Goal: Information Seeking & Learning: Learn about a topic

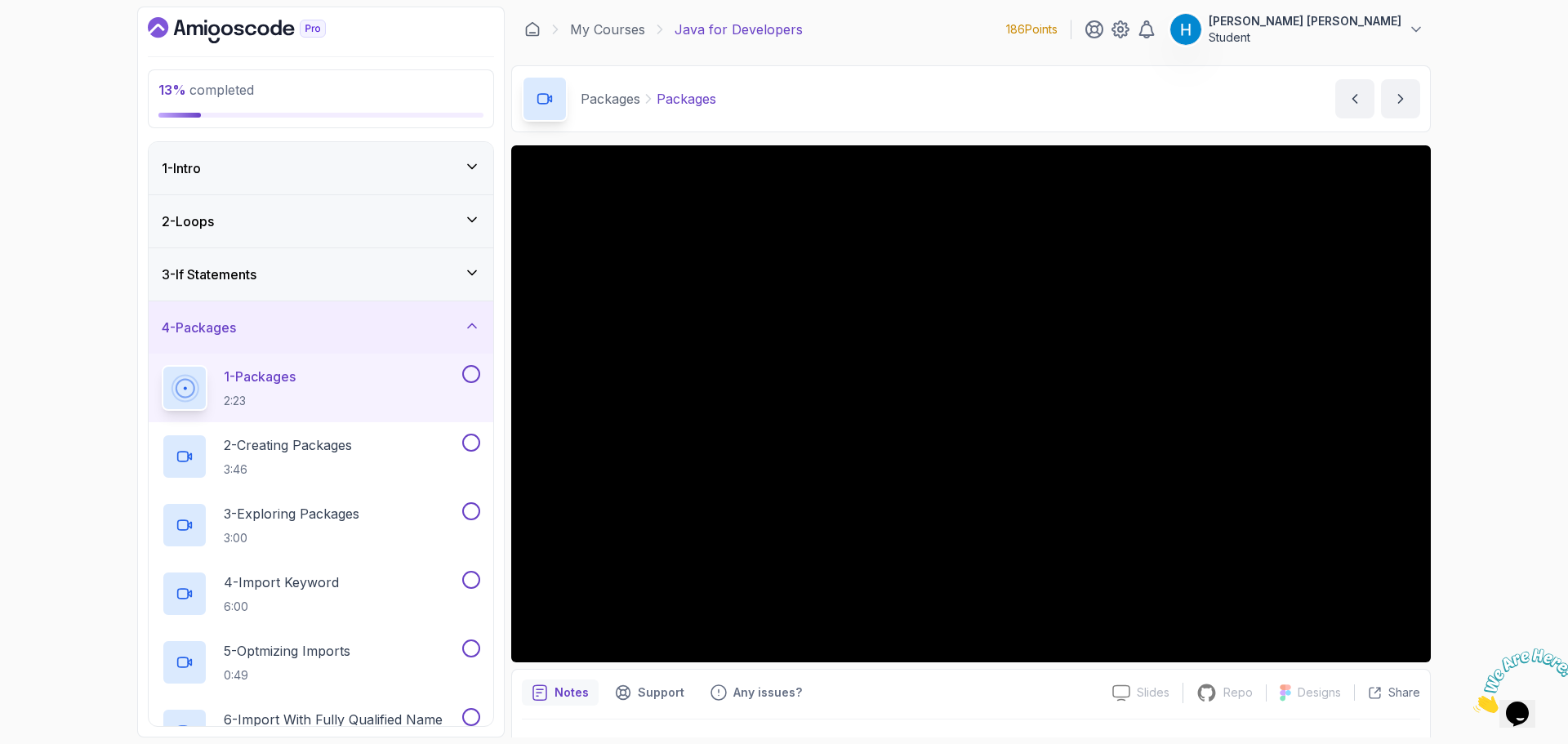
scroll to position [38, 0]
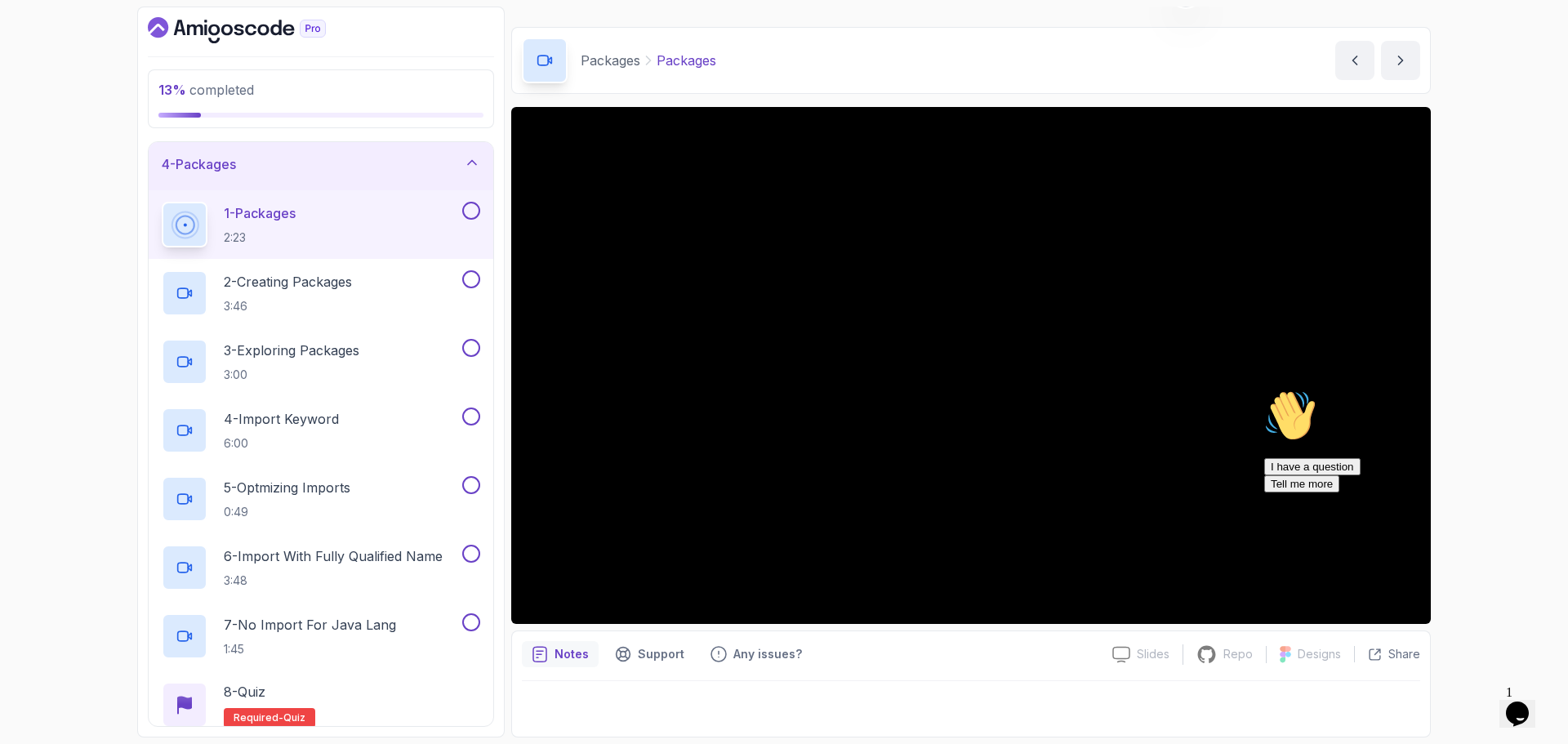
drag, startPoint x: 1529, startPoint y: 512, endPoint x: 2657, endPoint y: 993, distance: 1226.3
click at [1264, 390] on icon "Chat attention grabber" at bounding box center [1264, 390] width 0 height 0
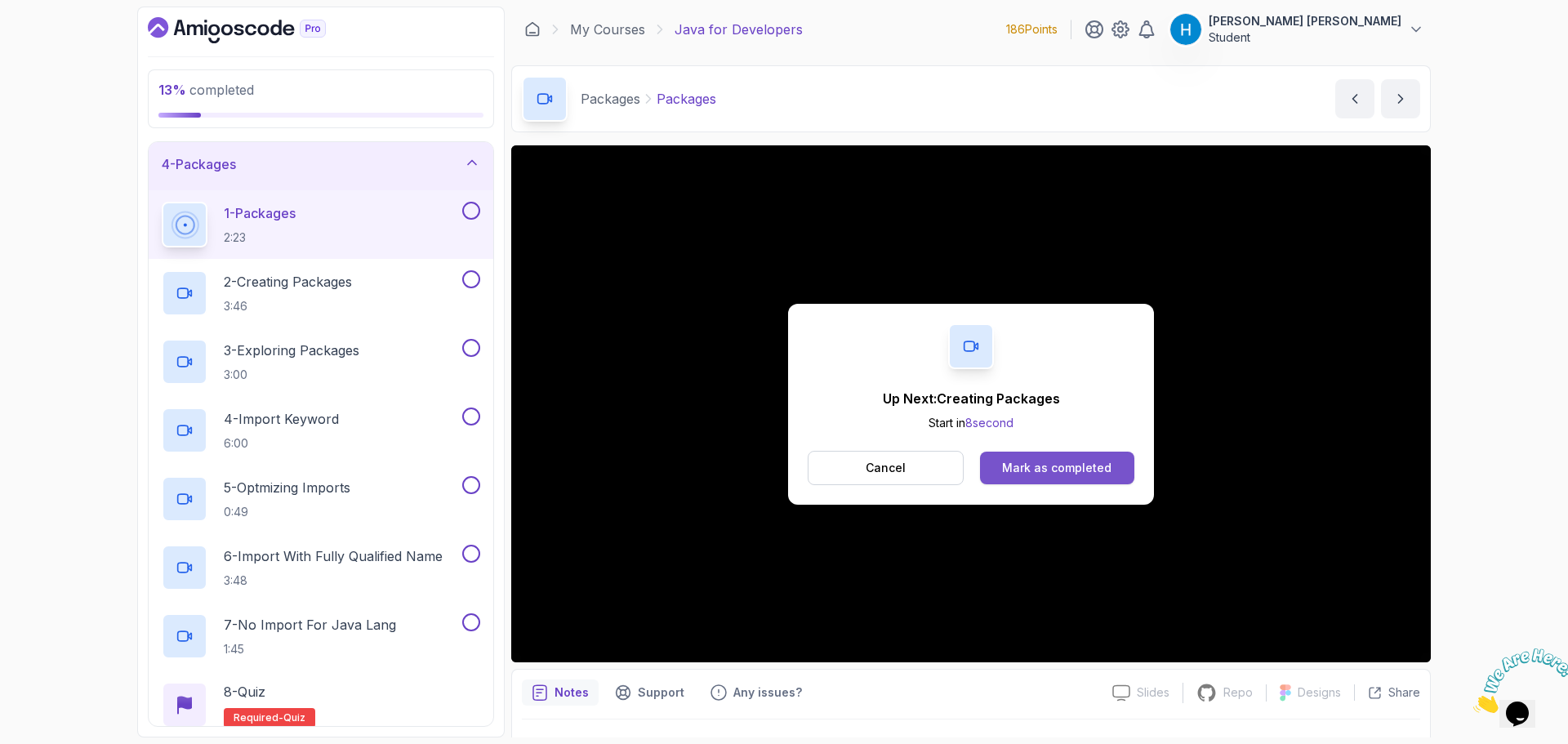
click at [1074, 468] on div "Mark as completed" at bounding box center [1057, 469] width 110 height 16
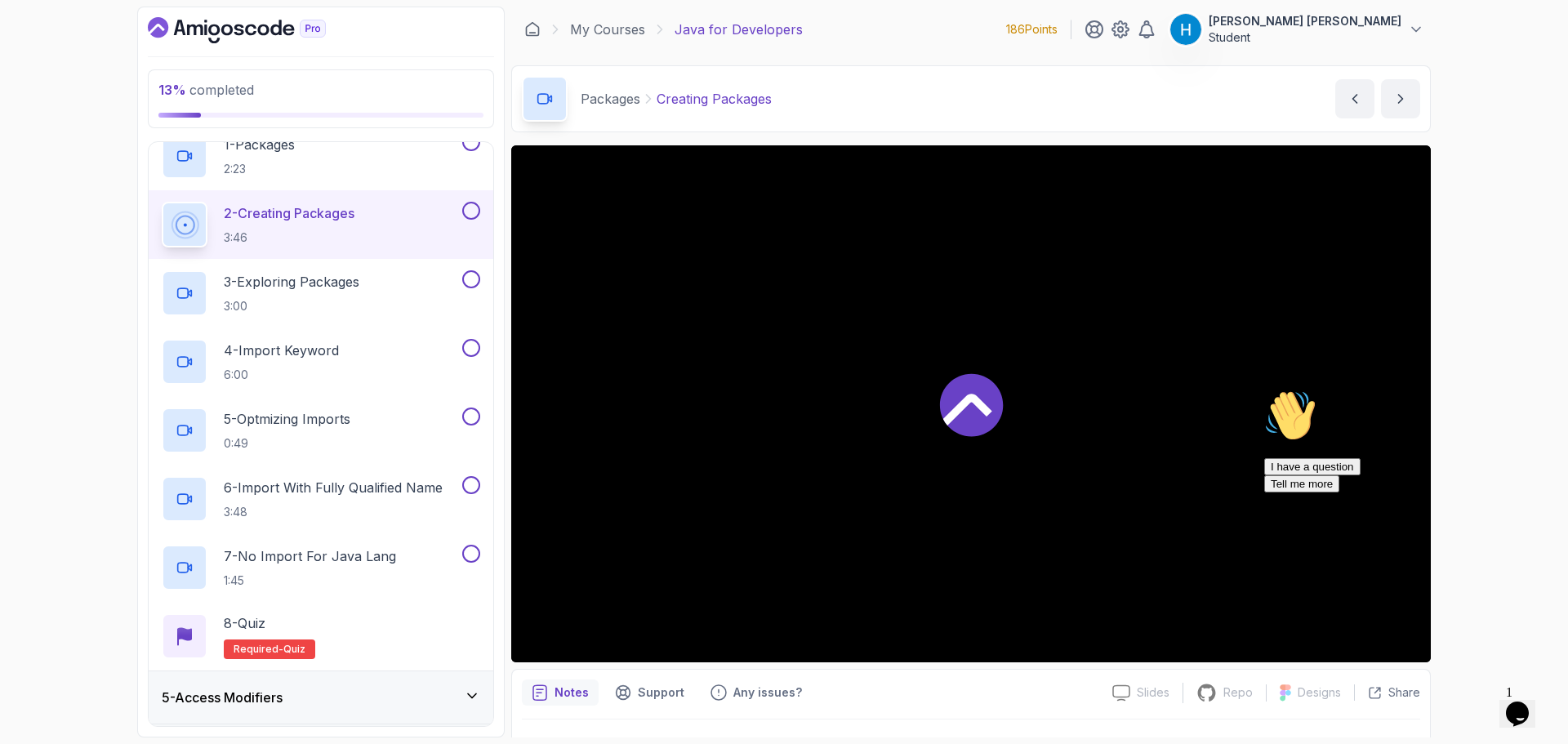
scroll to position [408, 0]
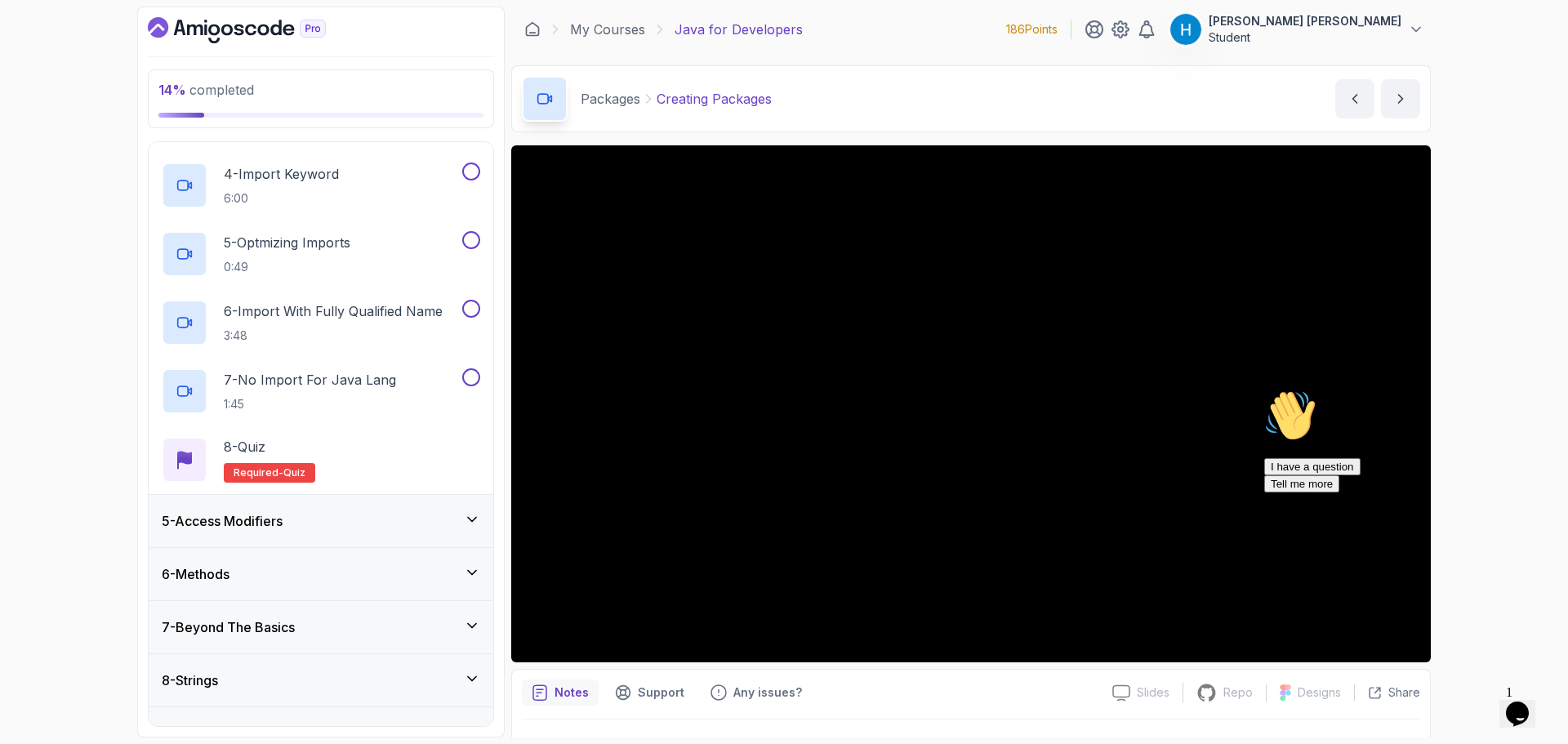
click at [1264, 390] on icon "Chat attention grabber" at bounding box center [1264, 390] width 0 height 0
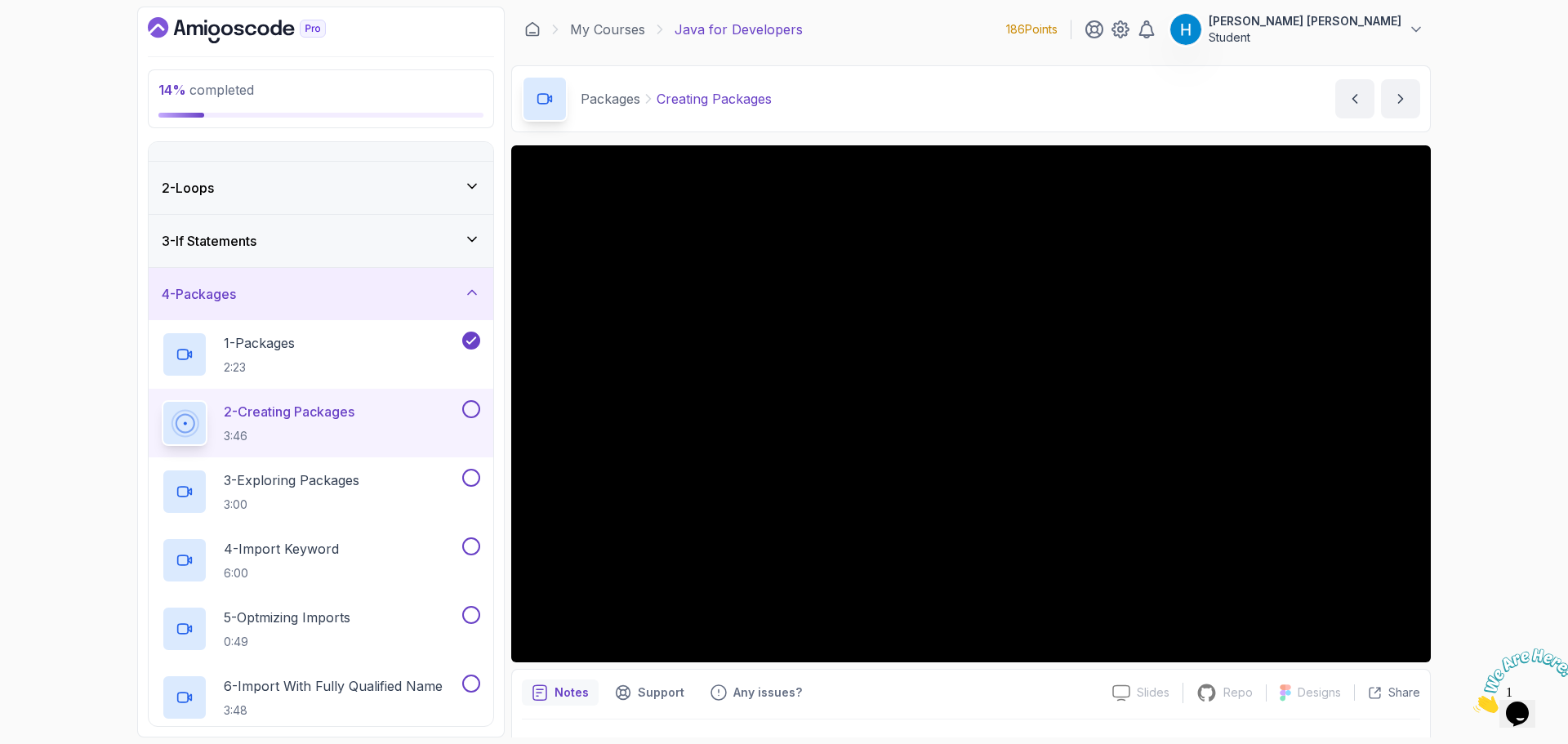
scroll to position [0, 0]
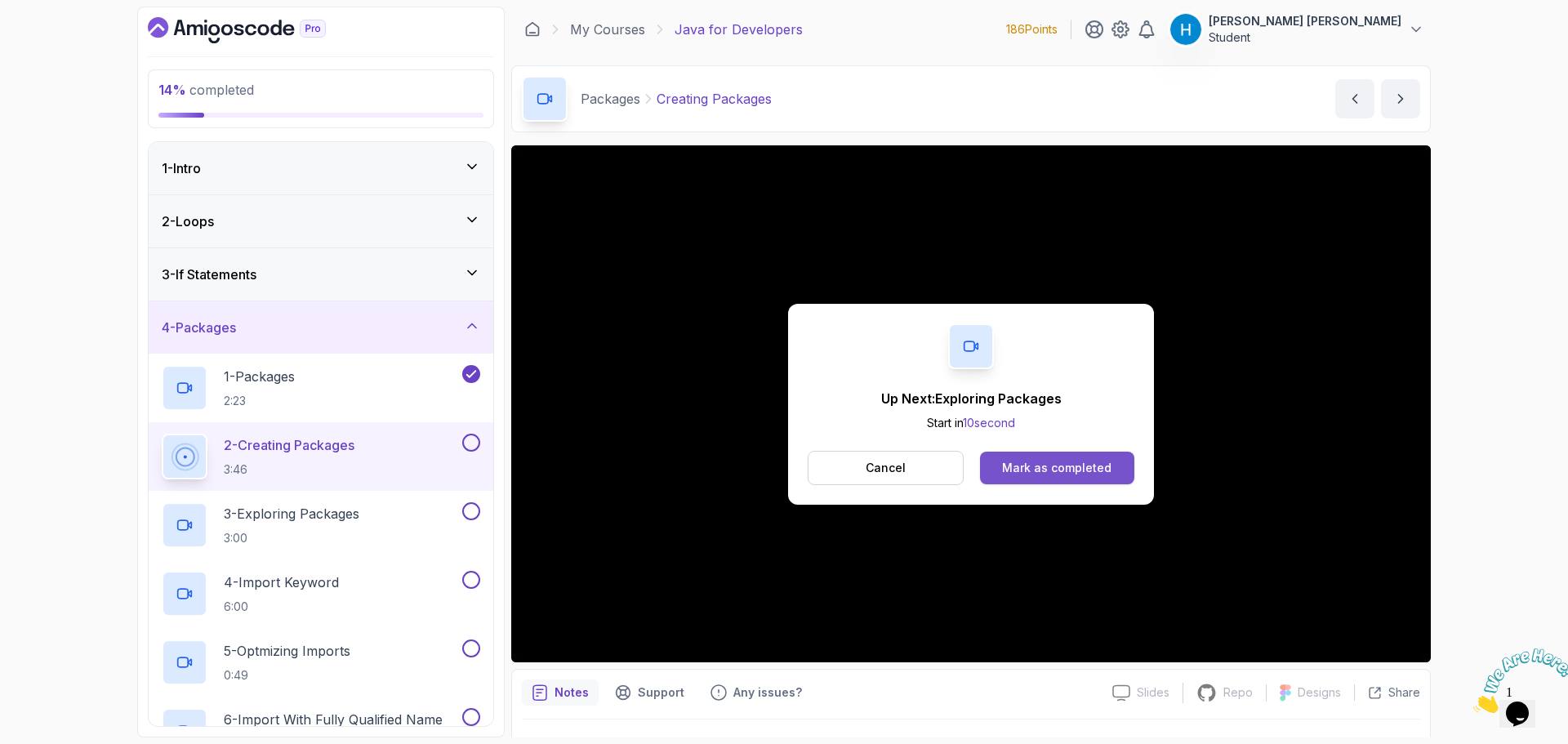
click at [1048, 467] on div "Mark as completed" at bounding box center [1057, 469] width 110 height 16
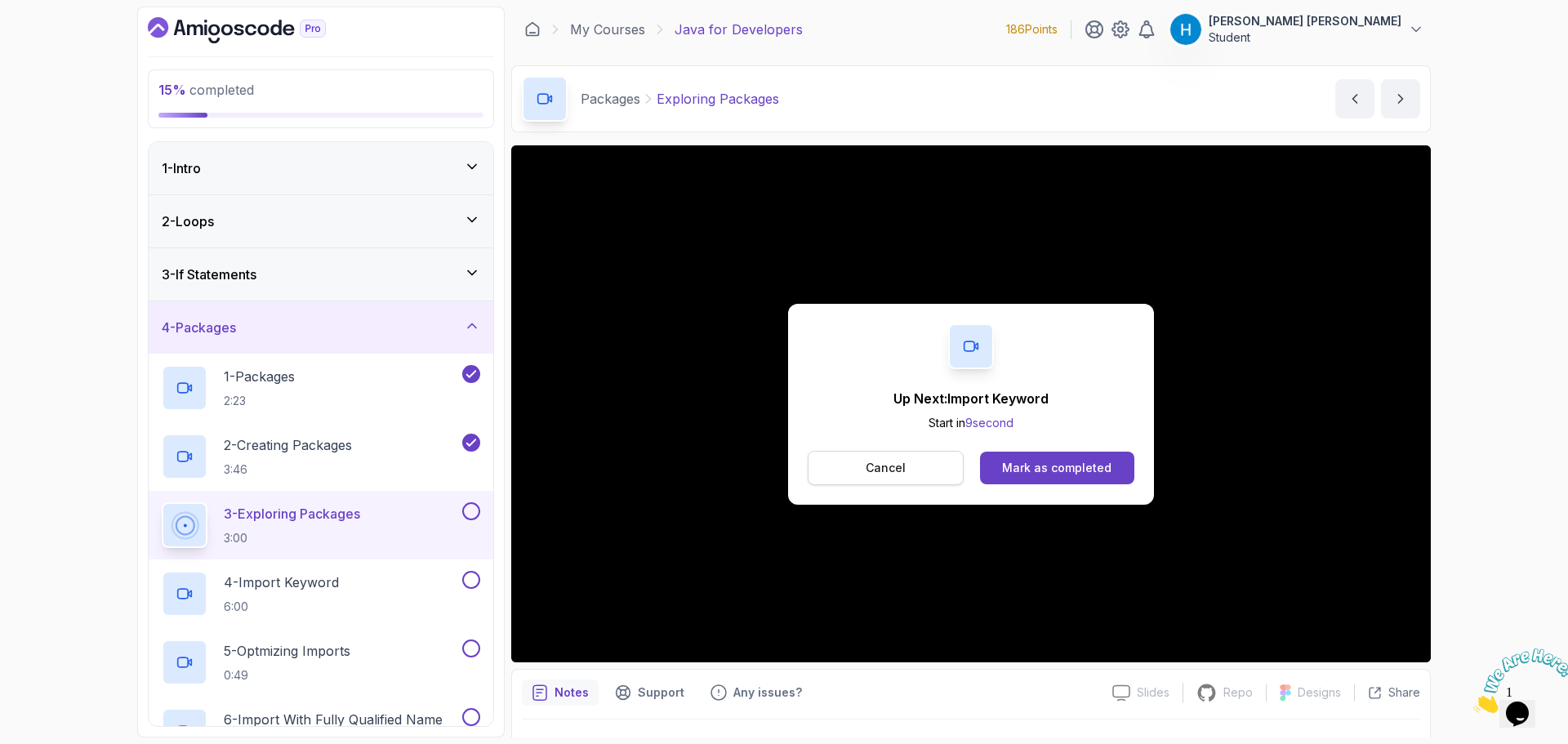
click at [906, 454] on button "Cancel" at bounding box center [886, 468] width 156 height 34
click at [1064, 469] on div "Mark as completed" at bounding box center [1057, 469] width 110 height 16
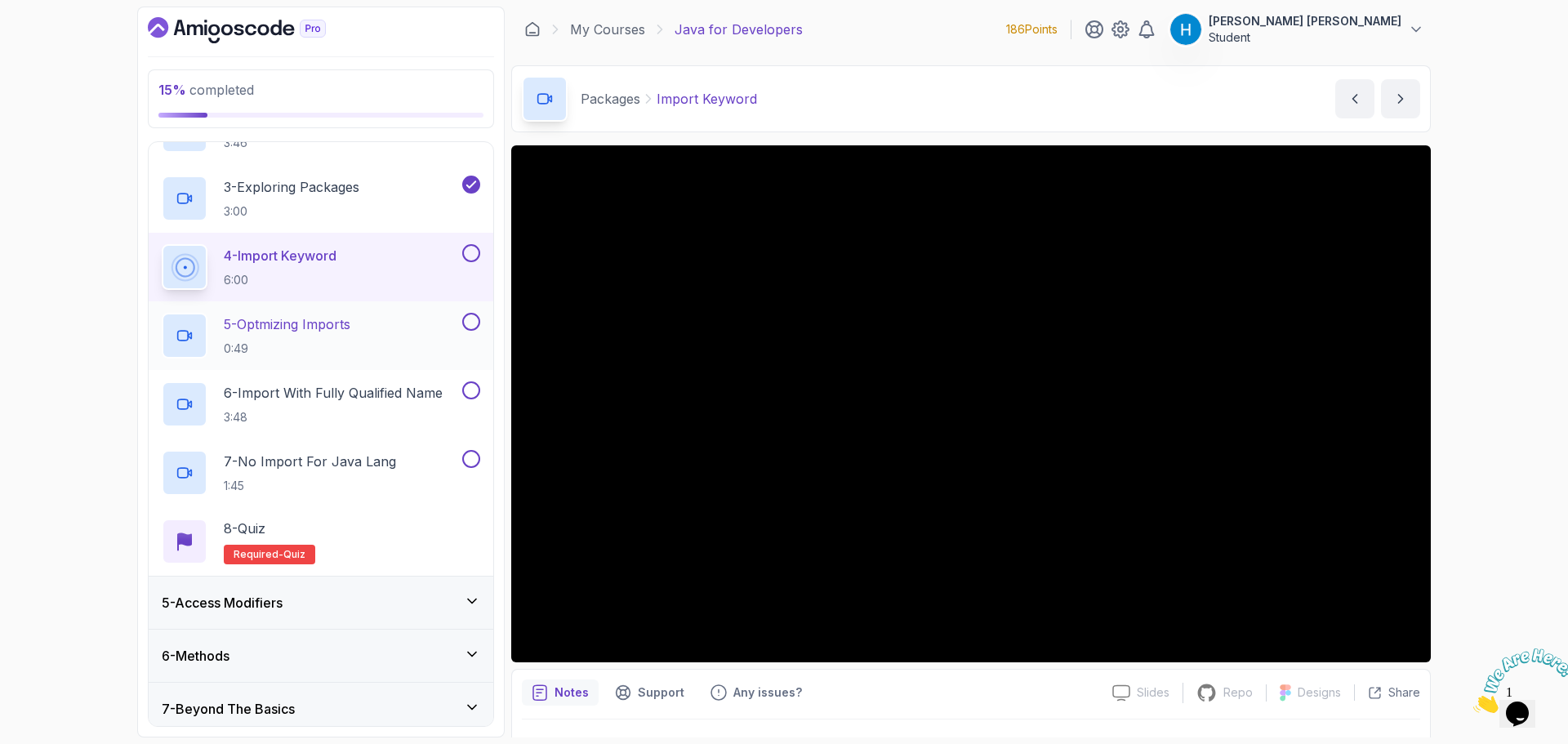
scroll to position [245, 0]
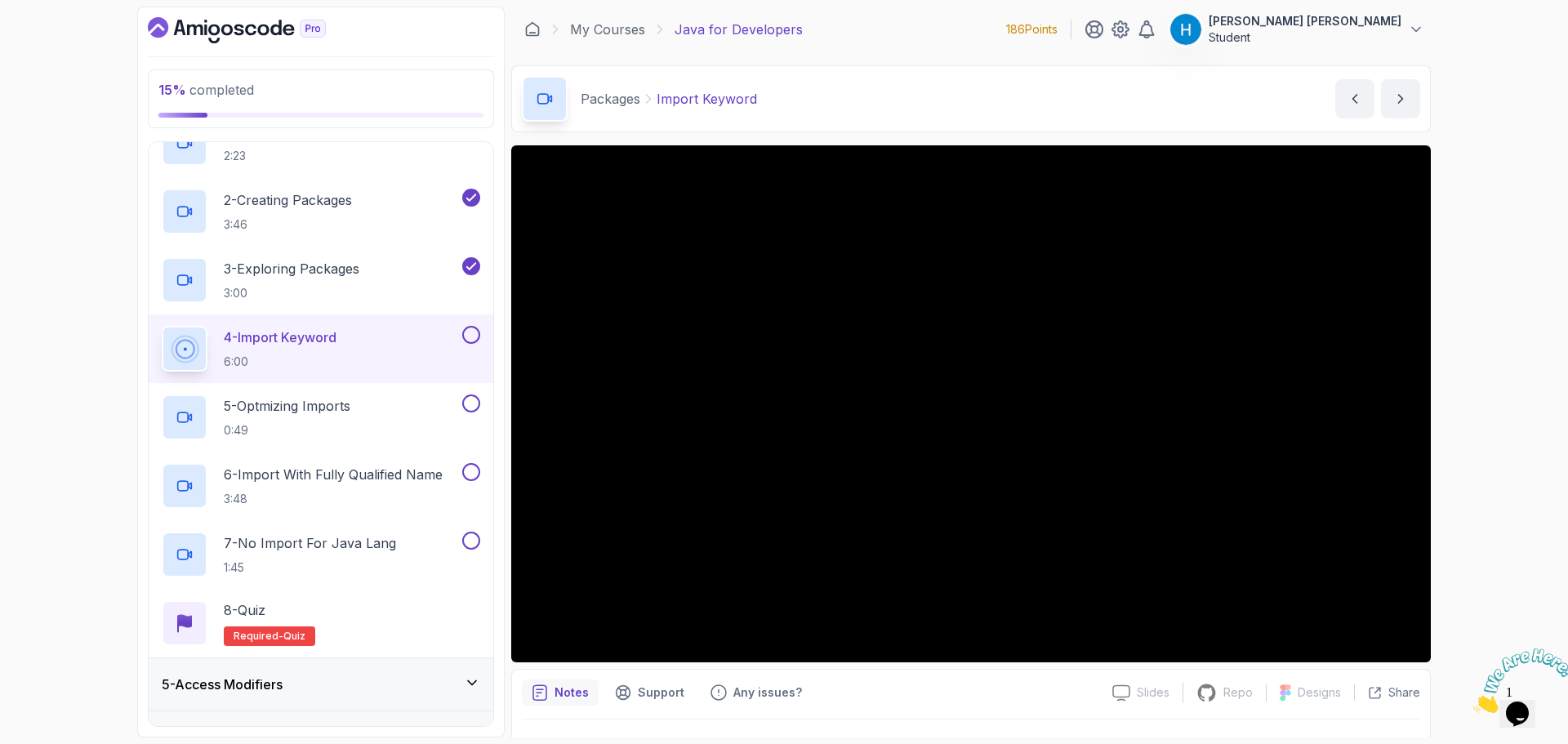
click at [1479, 457] on div "15 % completed 1 - Intro 2 - Loops 3 - If Statements 4 - Packages 1 - Packages …" at bounding box center [784, 372] width 1568 height 744
click at [476, 336] on button at bounding box center [471, 335] width 18 height 18
click at [427, 409] on div "5 - Optmizing Imports 0:49" at bounding box center [310, 417] width 297 height 46
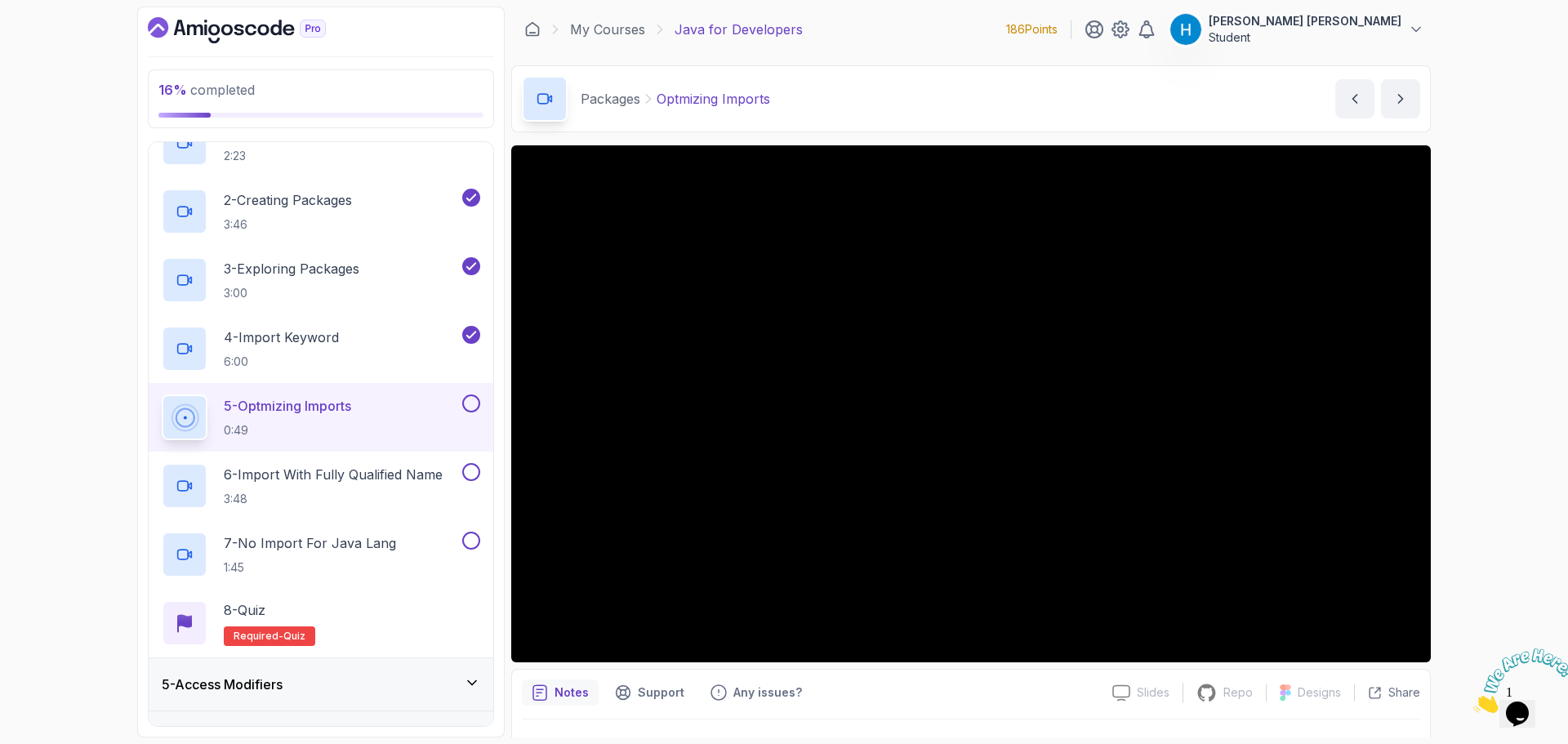
click at [468, 403] on button at bounding box center [471, 404] width 18 height 18
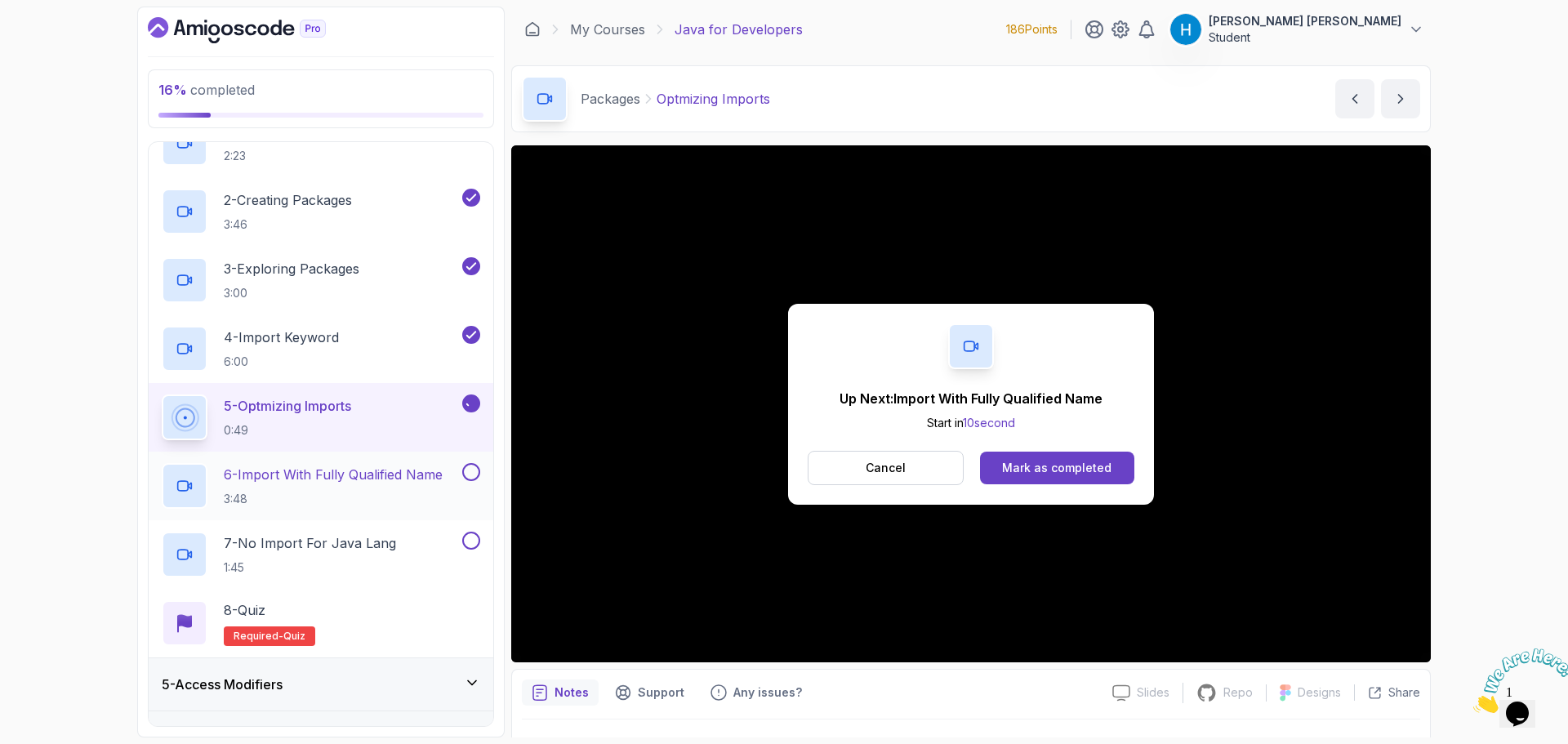
click at [381, 474] on p "6 - Import With Fully Qualified Name" at bounding box center [333, 474] width 219 height 19
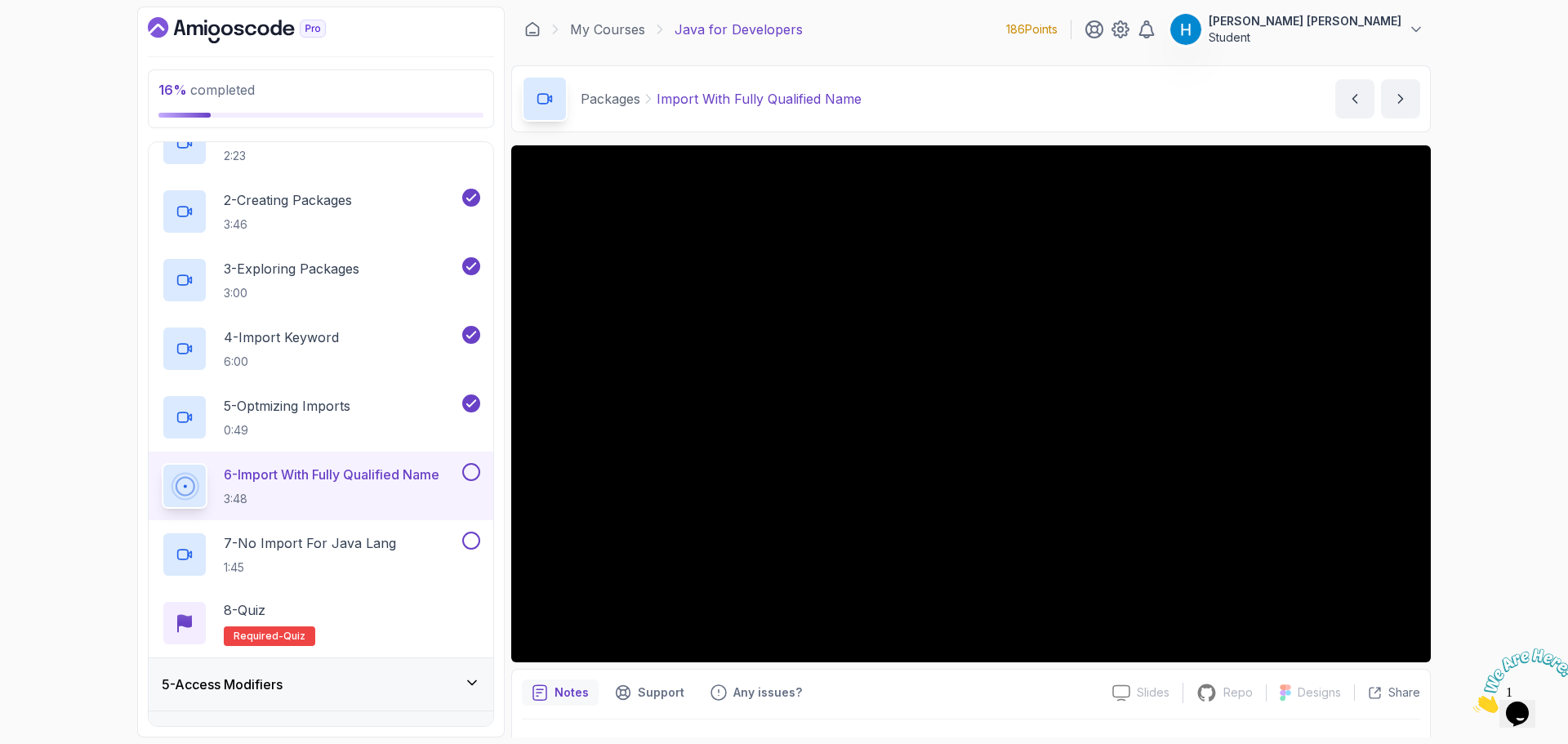
click at [162, 463] on button "6 - Import With Fully Qualified Name 3:48" at bounding box center [321, 486] width 318 height 46
click at [1519, 402] on div "16 % completed 1 - Intro 2 - Loops 3 - If Statements 4 - Packages 1 - Packages …" at bounding box center [784, 372] width 1568 height 744
click at [470, 469] on button at bounding box center [471, 472] width 18 height 18
click at [108, 485] on div "17 % completed 1 - Intro 2 - Loops 3 - If Statements 4 - Packages 1 - Packages …" at bounding box center [784, 372] width 1568 height 744
click at [433, 549] on div "7 - No Import For Java Lang 1:45" at bounding box center [310, 555] width 297 height 46
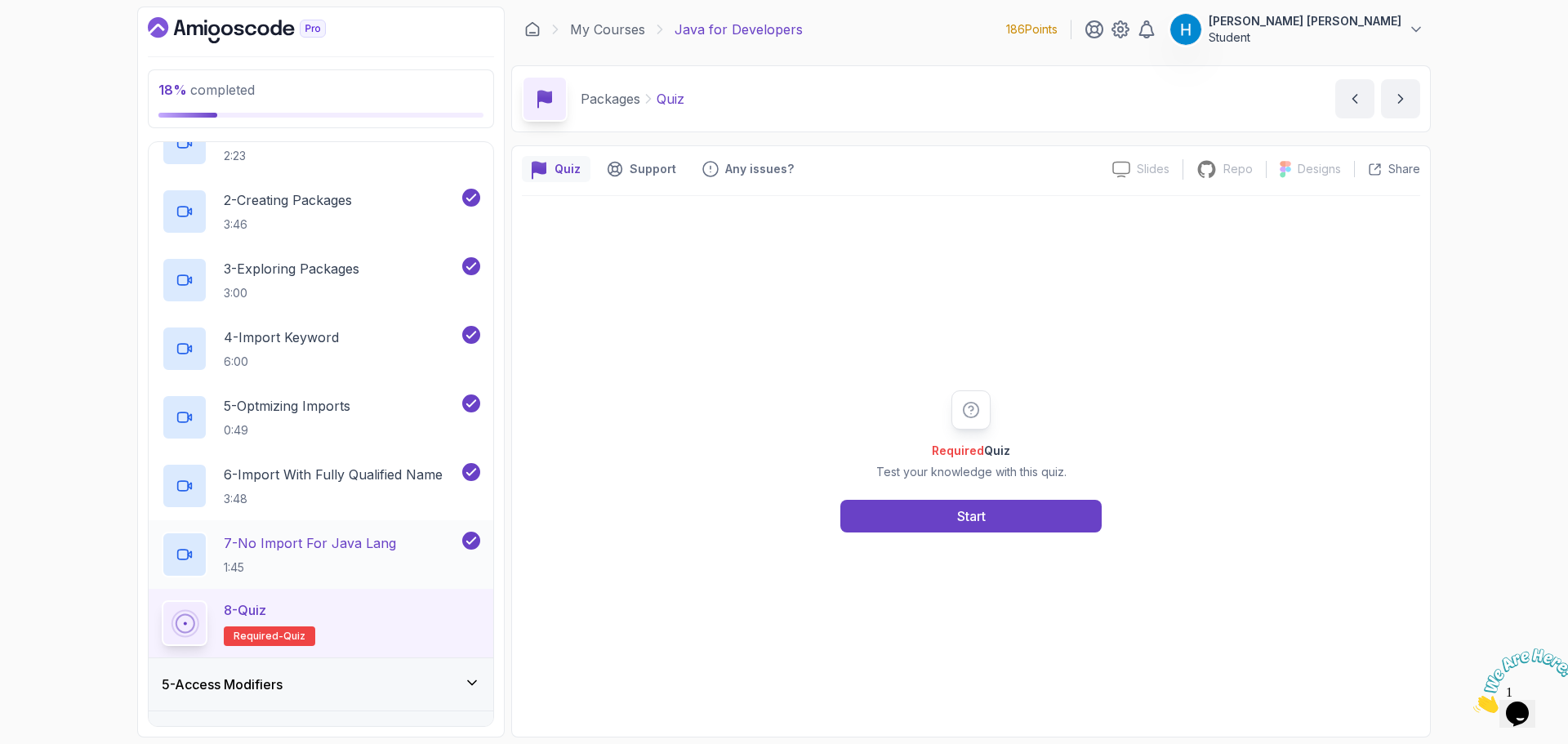
click at [351, 557] on h2 "7 - No Import For Java Lang 1:45" at bounding box center [310, 555] width 172 height 42
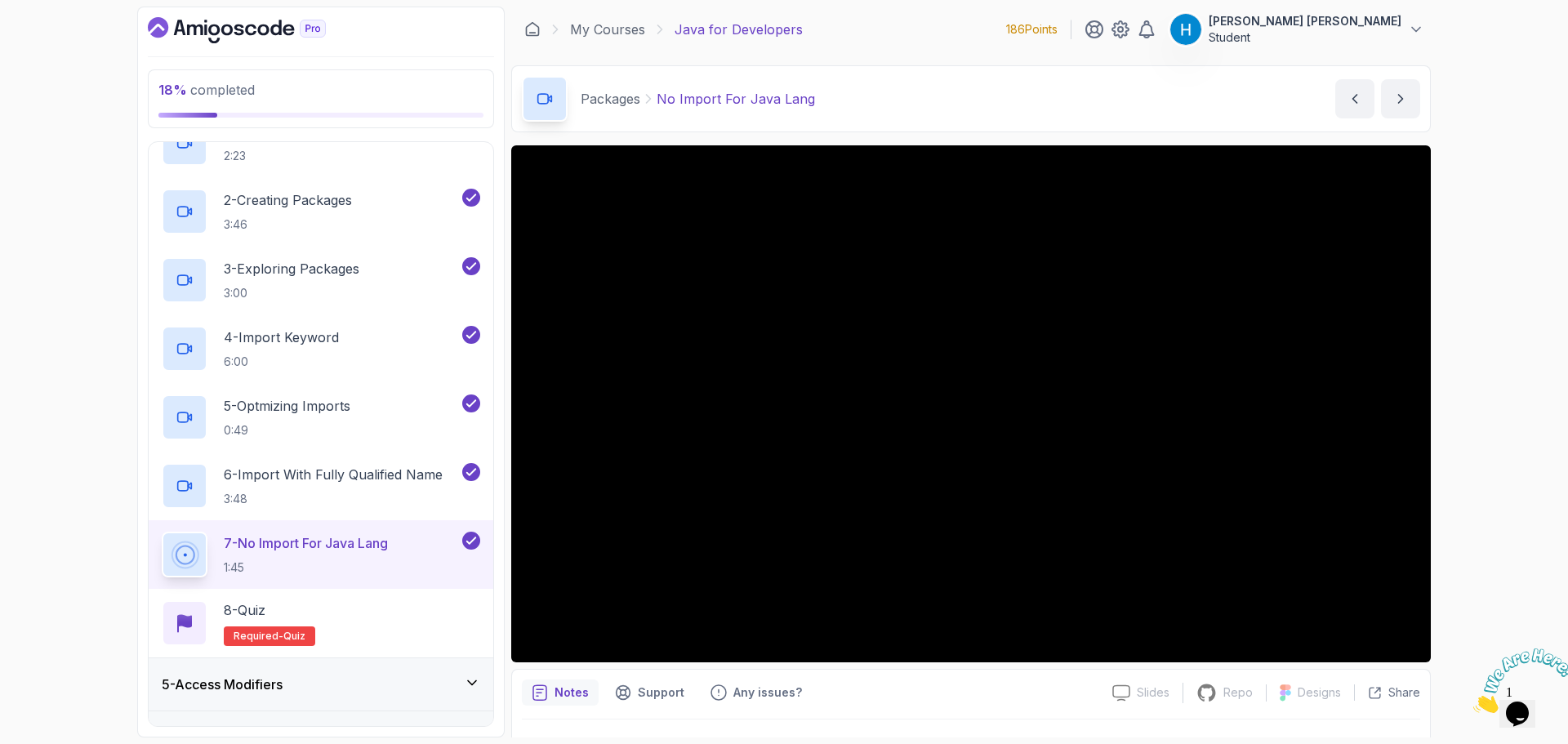
click at [85, 503] on div "18 % completed 1 - Intro 2 - Loops 3 - If Statements 4 - Packages 1 - Packages …" at bounding box center [784, 372] width 1568 height 744
click at [361, 619] on div "8 - Quiz Required- quiz" at bounding box center [321, 623] width 318 height 46
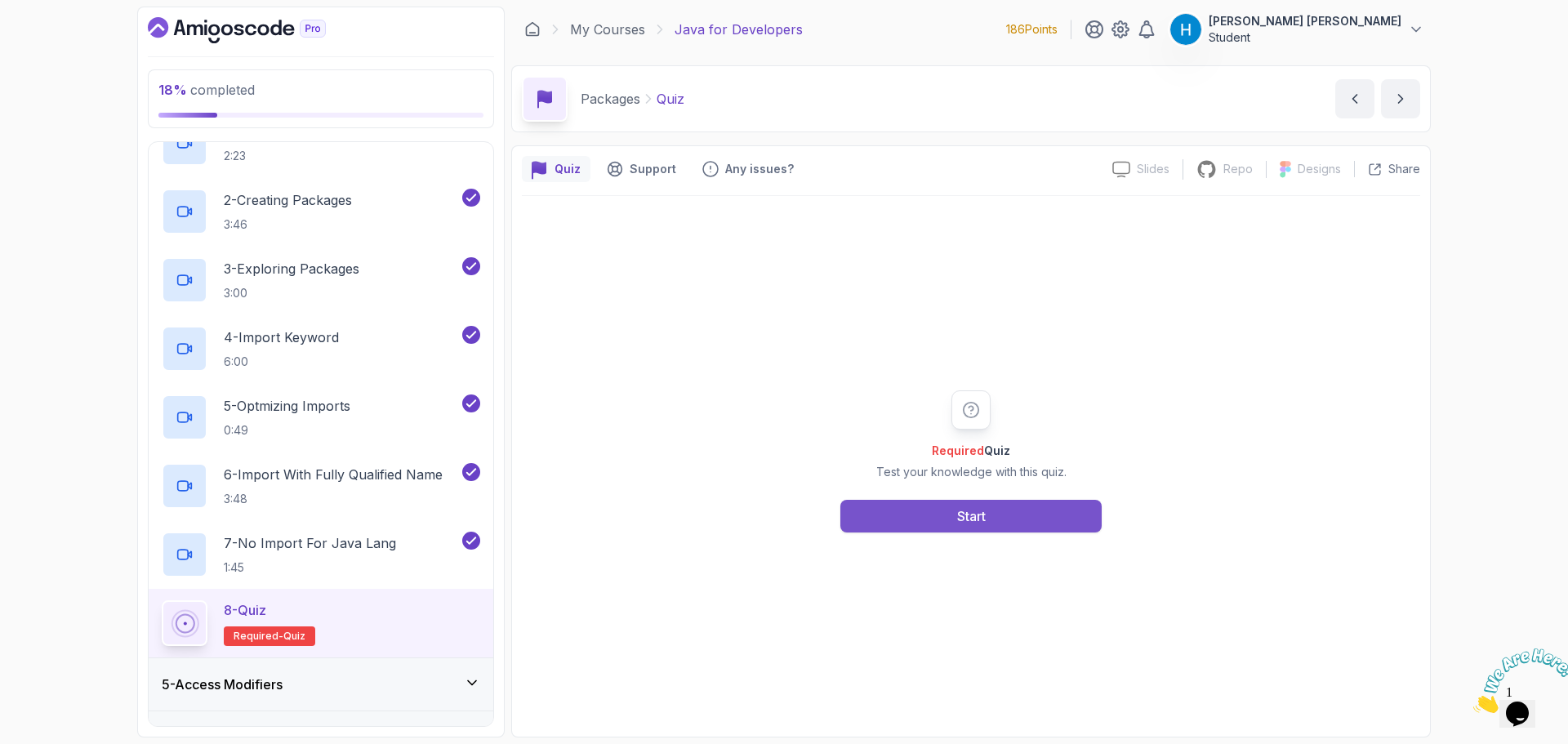
click at [912, 508] on button "Start" at bounding box center [972, 516] width 262 height 33
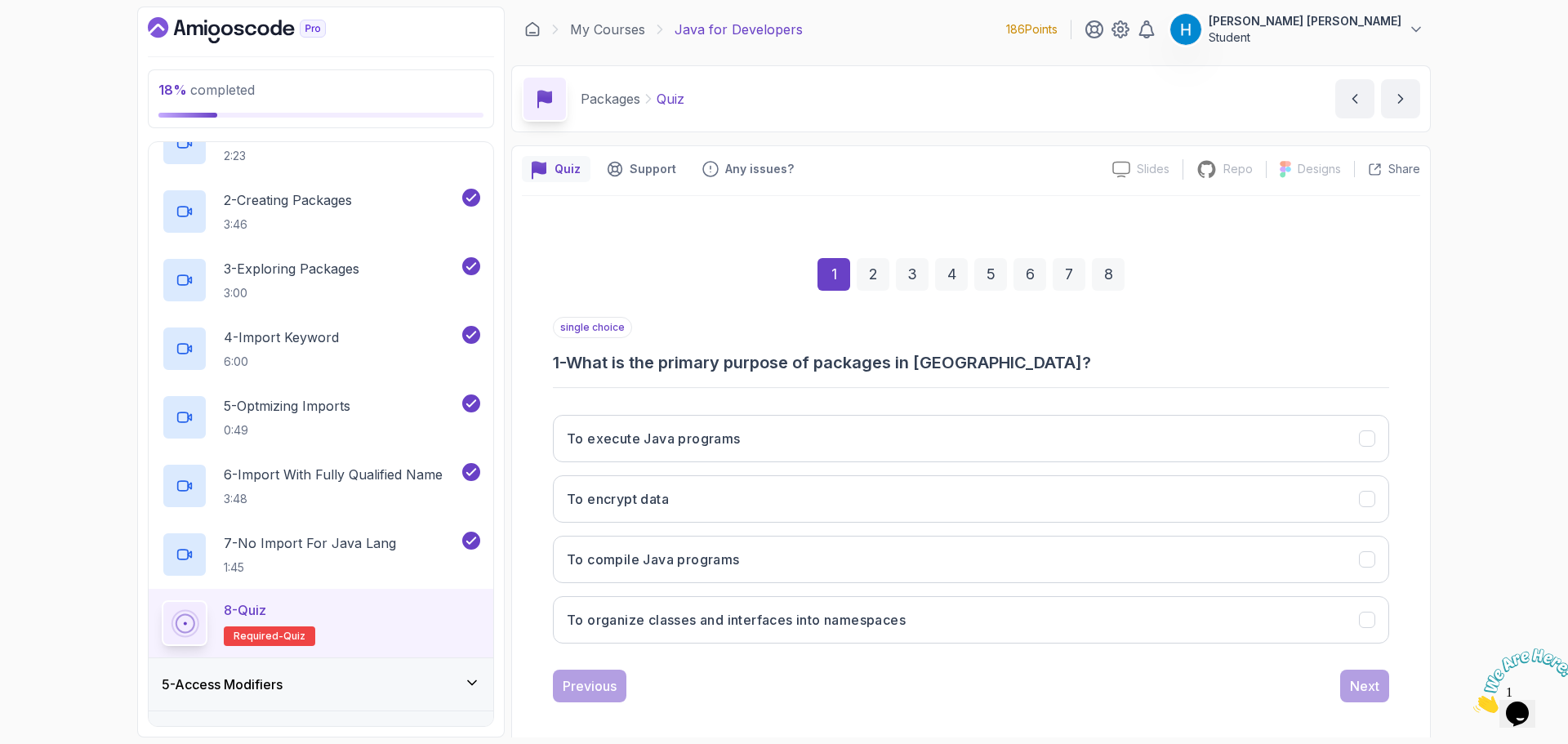
click at [670, 354] on h3 "1 - What is the primary purpose of packages in [GEOGRAPHIC_DATA]?" at bounding box center [971, 362] width 836 height 23
drag, startPoint x: 670, startPoint y: 354, endPoint x: 947, endPoint y: 370, distance: 277.5
click at [947, 370] on h3 "1 - What is the primary purpose of packages in [GEOGRAPHIC_DATA]?" at bounding box center [971, 362] width 836 height 23
click at [742, 637] on button "To organize classes and interfaces into namespaces" at bounding box center [971, 620] width 836 height 48
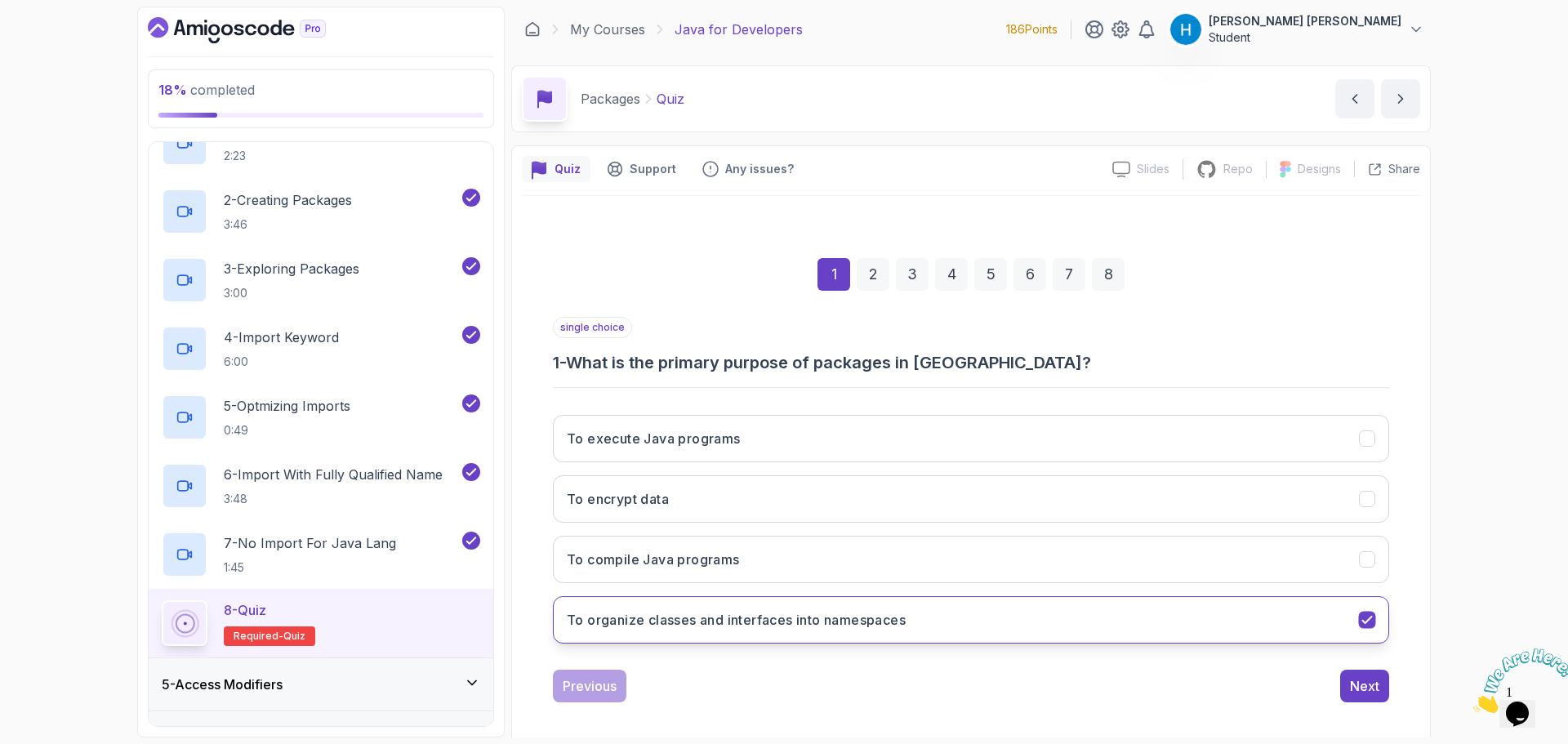
scroll to position [11, 0]
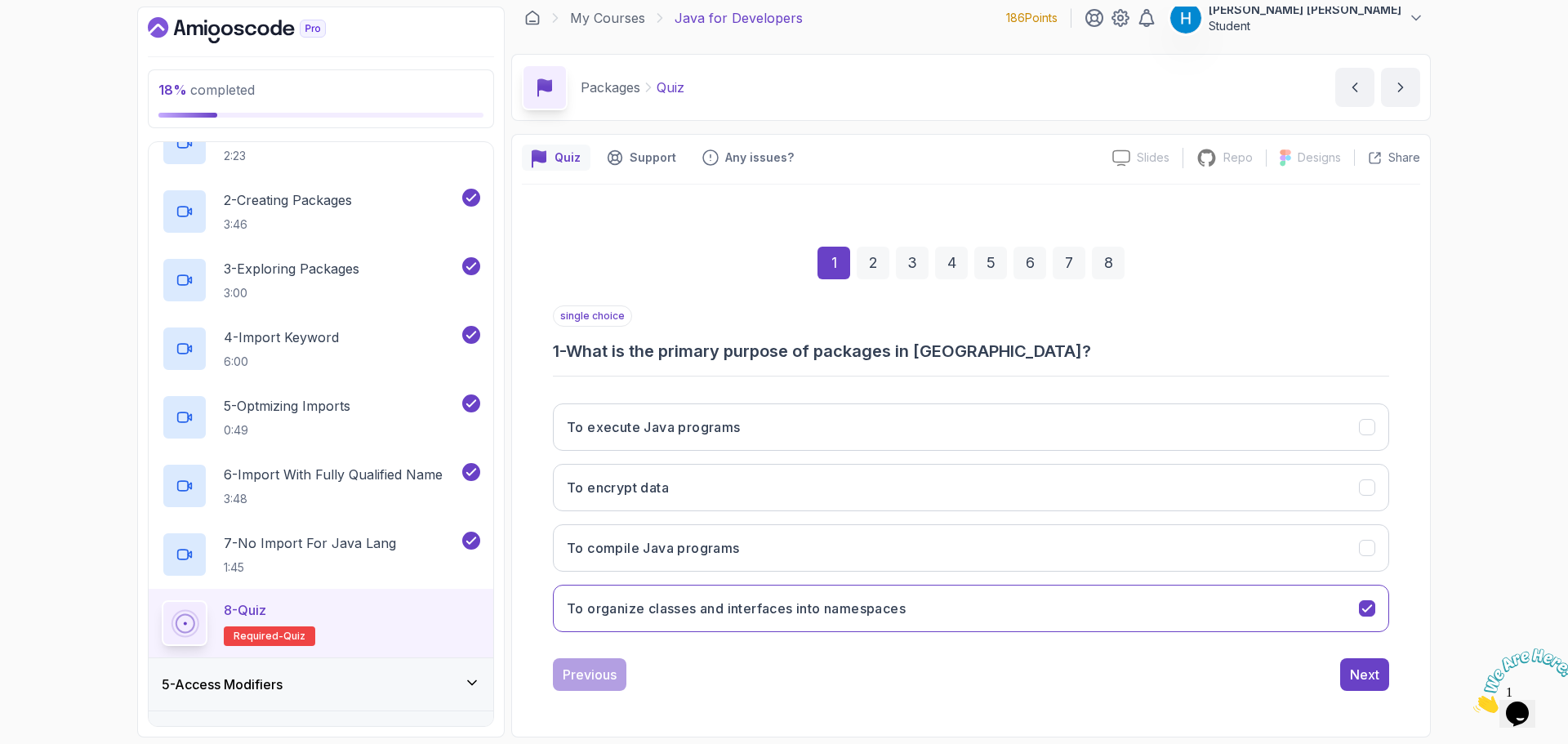
click at [776, 357] on h3 "1 - What is the primary purpose of packages in [GEOGRAPHIC_DATA]?" at bounding box center [971, 350] width 836 height 23
drag, startPoint x: 776, startPoint y: 357, endPoint x: 889, endPoint y: 357, distance: 113.0
click at [889, 357] on h3 "1 - What is the primary purpose of packages in [GEOGRAPHIC_DATA]?" at bounding box center [971, 350] width 836 height 23
click at [1371, 680] on div "Next" at bounding box center [1365, 674] width 29 height 19
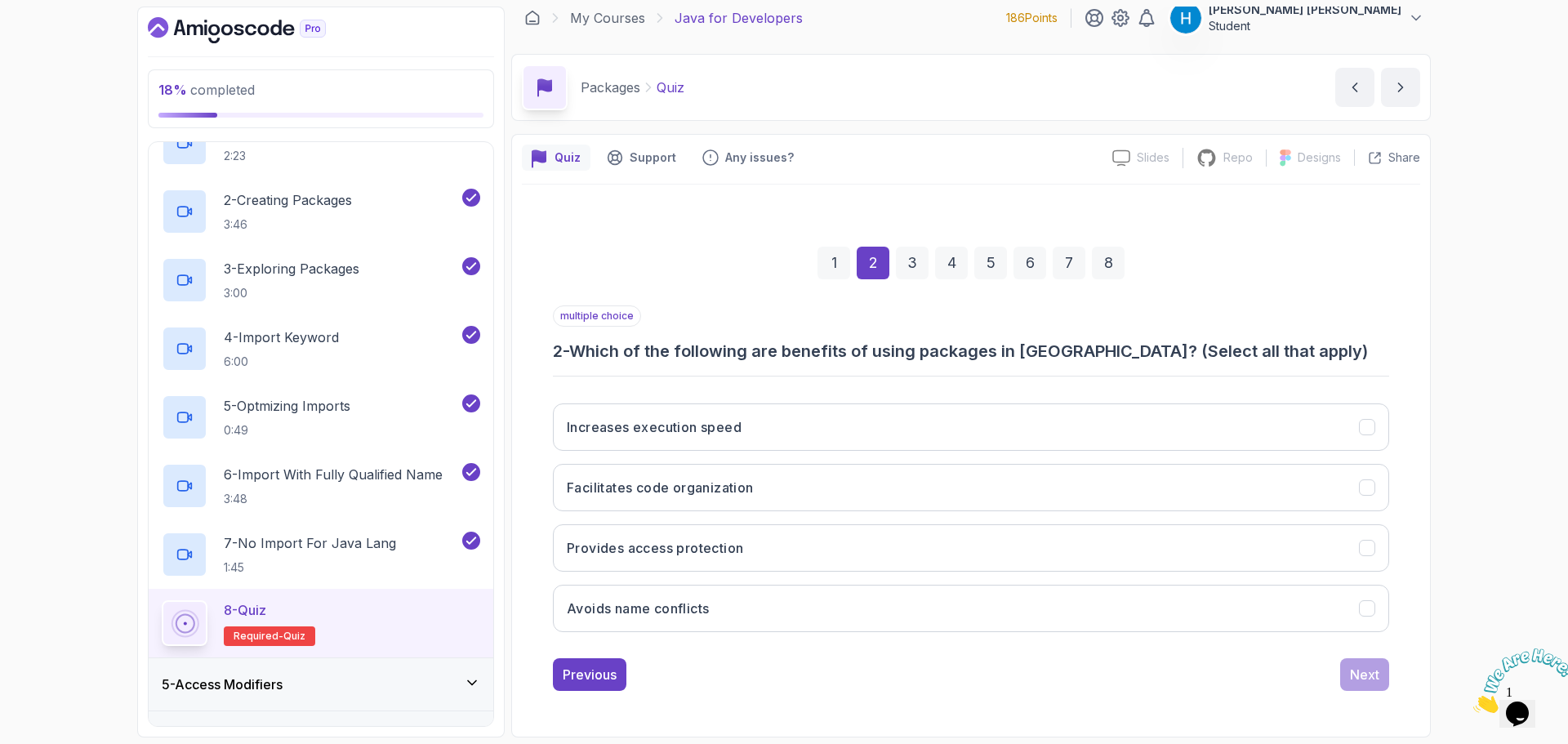
click at [595, 350] on h3 "2 - Which of the following are benefits of using packages in [GEOGRAPHIC_DATA]?…" at bounding box center [971, 350] width 836 height 23
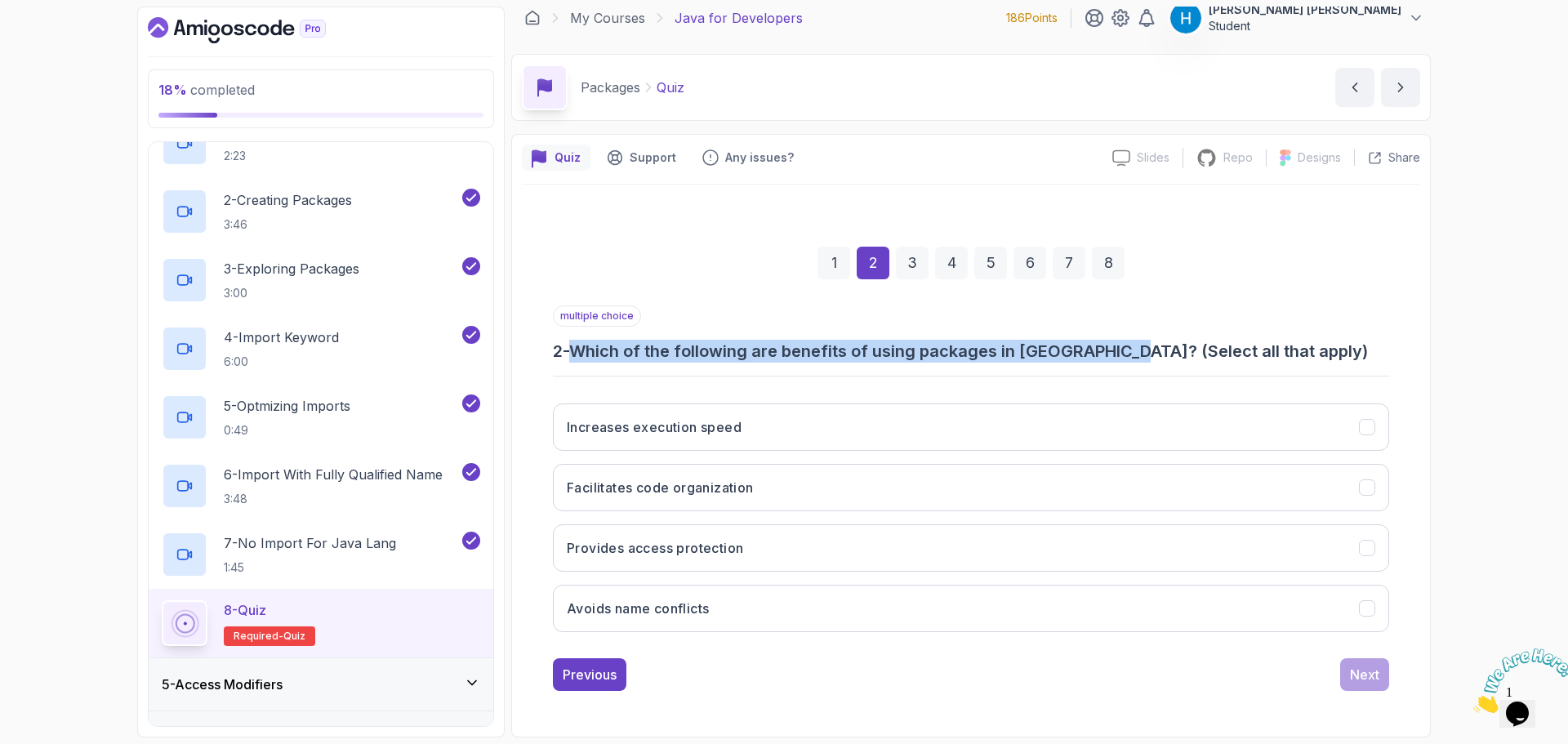
drag, startPoint x: 595, startPoint y: 350, endPoint x: 1118, endPoint y: 357, distance: 523.0
click at [1118, 357] on h3 "2 - Which of the following are benefits of using packages in [GEOGRAPHIC_DATA]?…" at bounding box center [971, 350] width 836 height 23
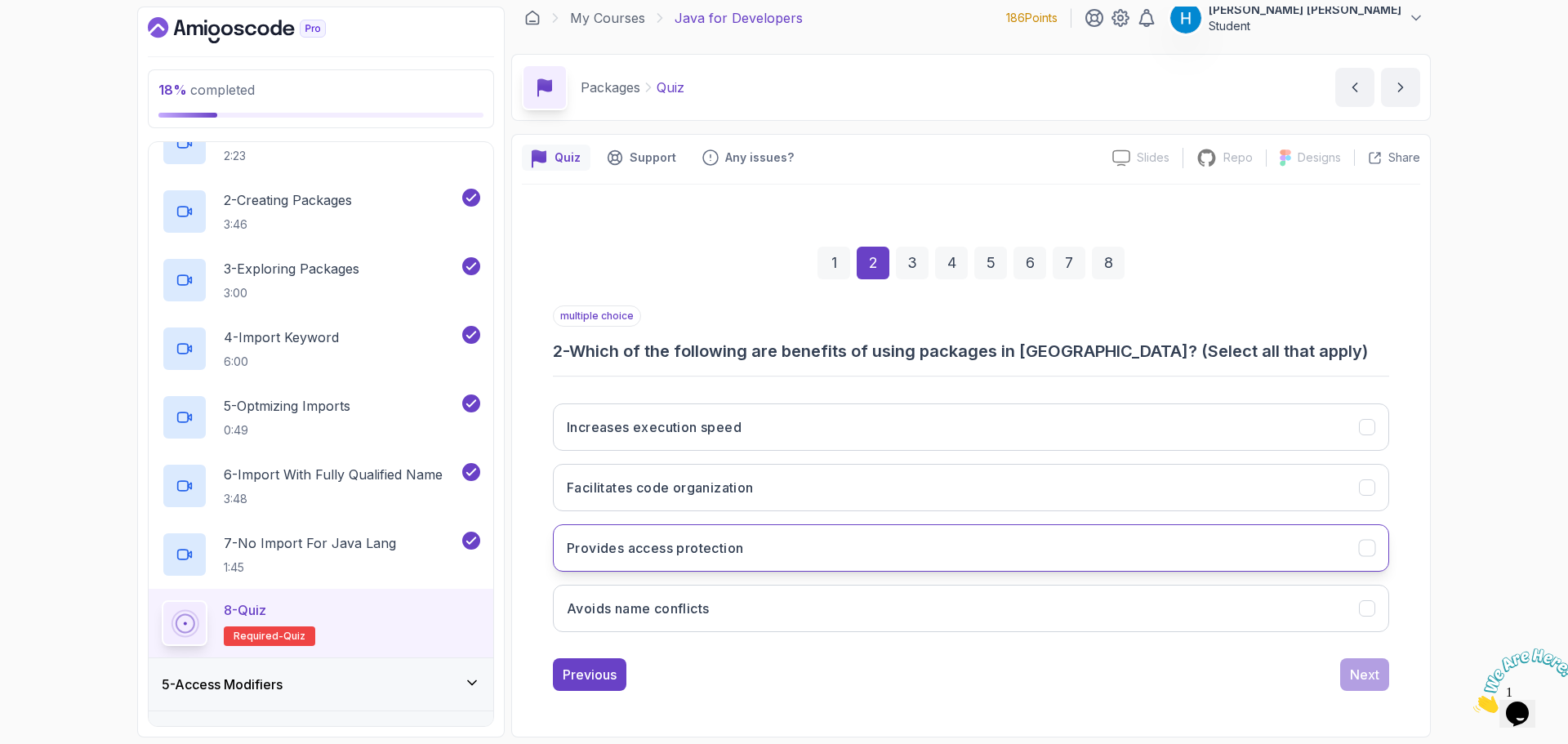
click at [719, 567] on button "Provides access protection" at bounding box center [971, 548] width 836 height 48
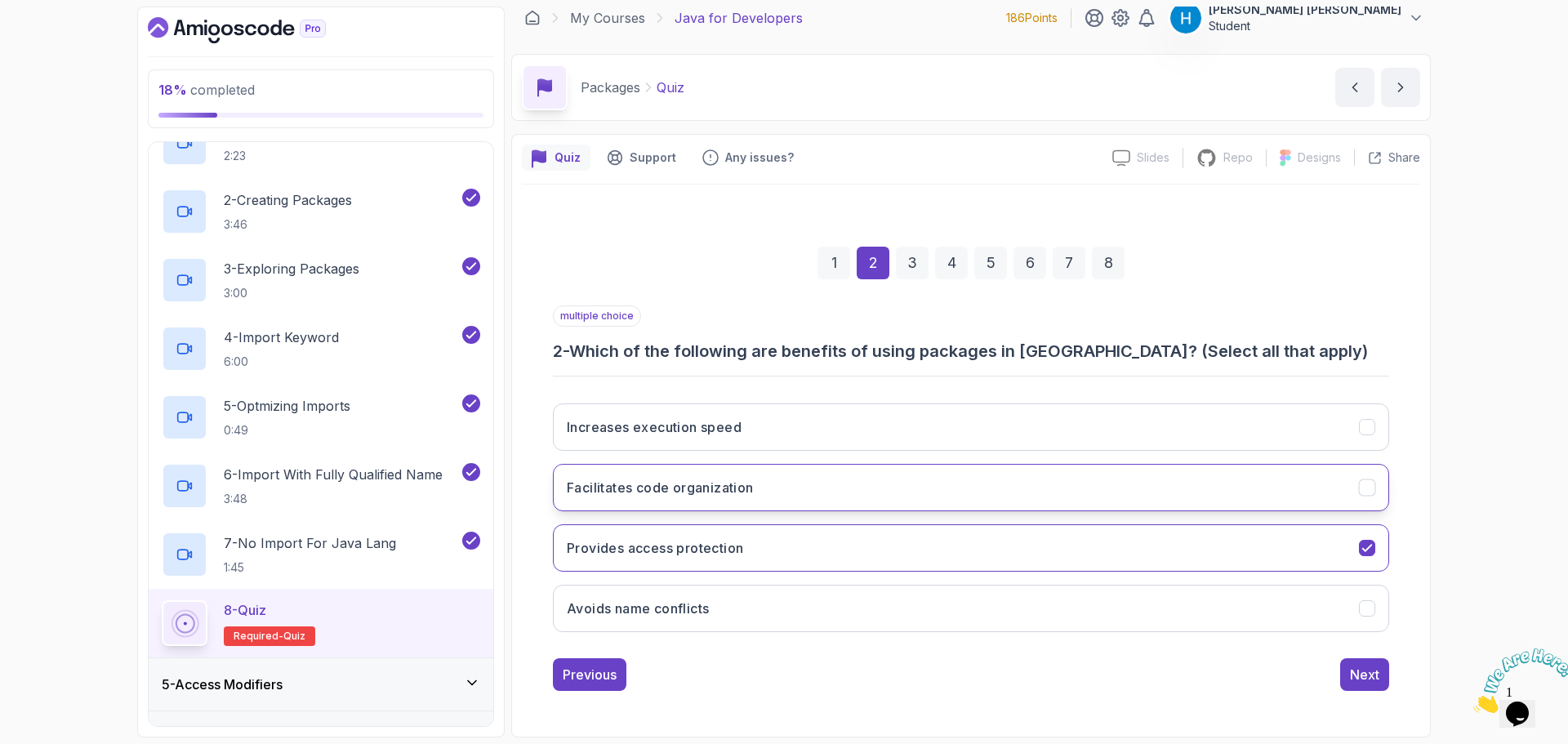
click at [625, 493] on h3 "Facilitates code organization" at bounding box center [660, 487] width 187 height 19
click at [786, 624] on button "Avoids name conflicts" at bounding box center [971, 609] width 836 height 48
drag, startPoint x: 1359, startPoint y: 674, endPoint x: 1111, endPoint y: 674, distance: 248.0
click at [1111, 674] on div "Previous Next" at bounding box center [971, 675] width 836 height 33
click at [1349, 680] on button "Next" at bounding box center [1365, 675] width 49 height 33
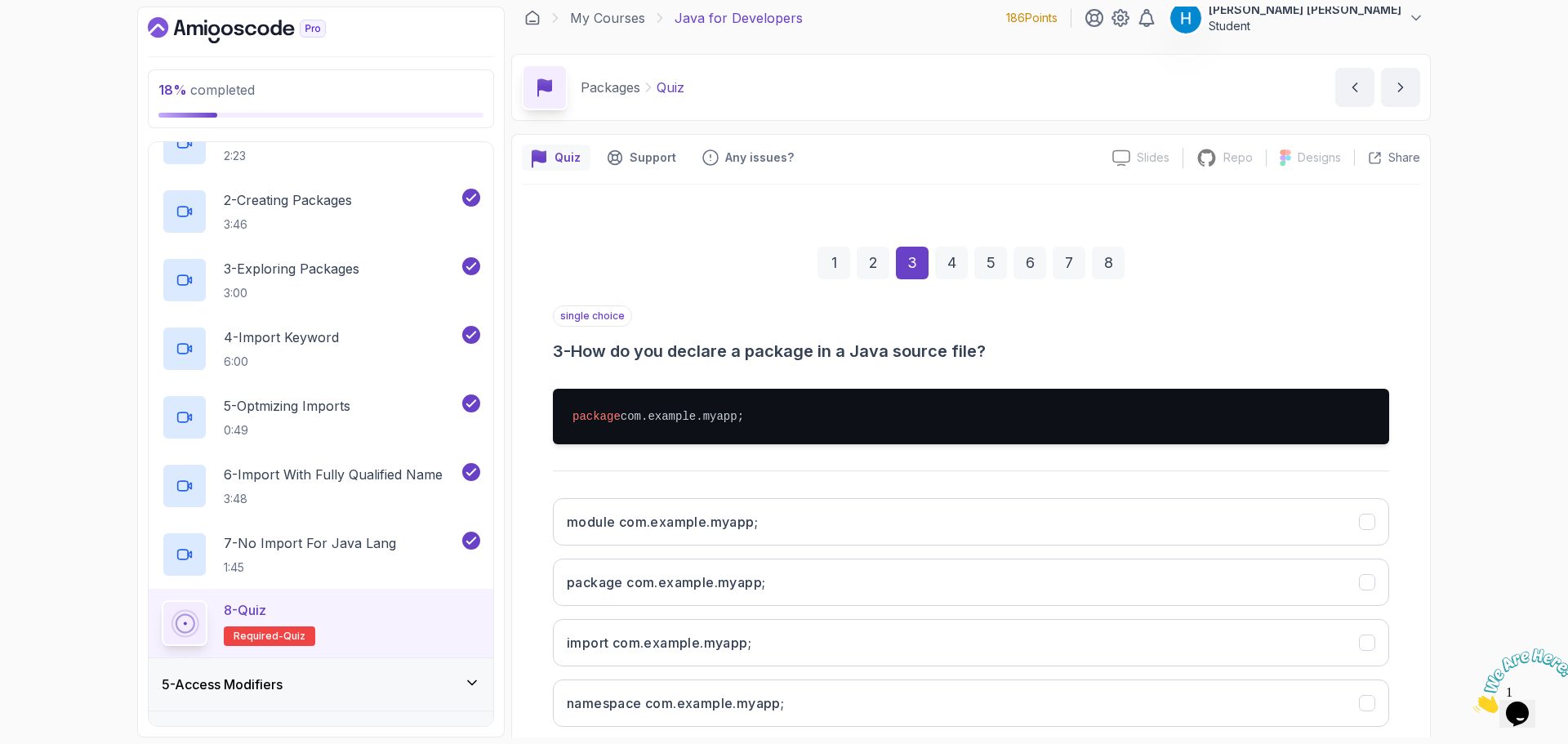
click at [592, 344] on h3 "3 - How do you declare a package in a Java source file?" at bounding box center [971, 350] width 836 height 23
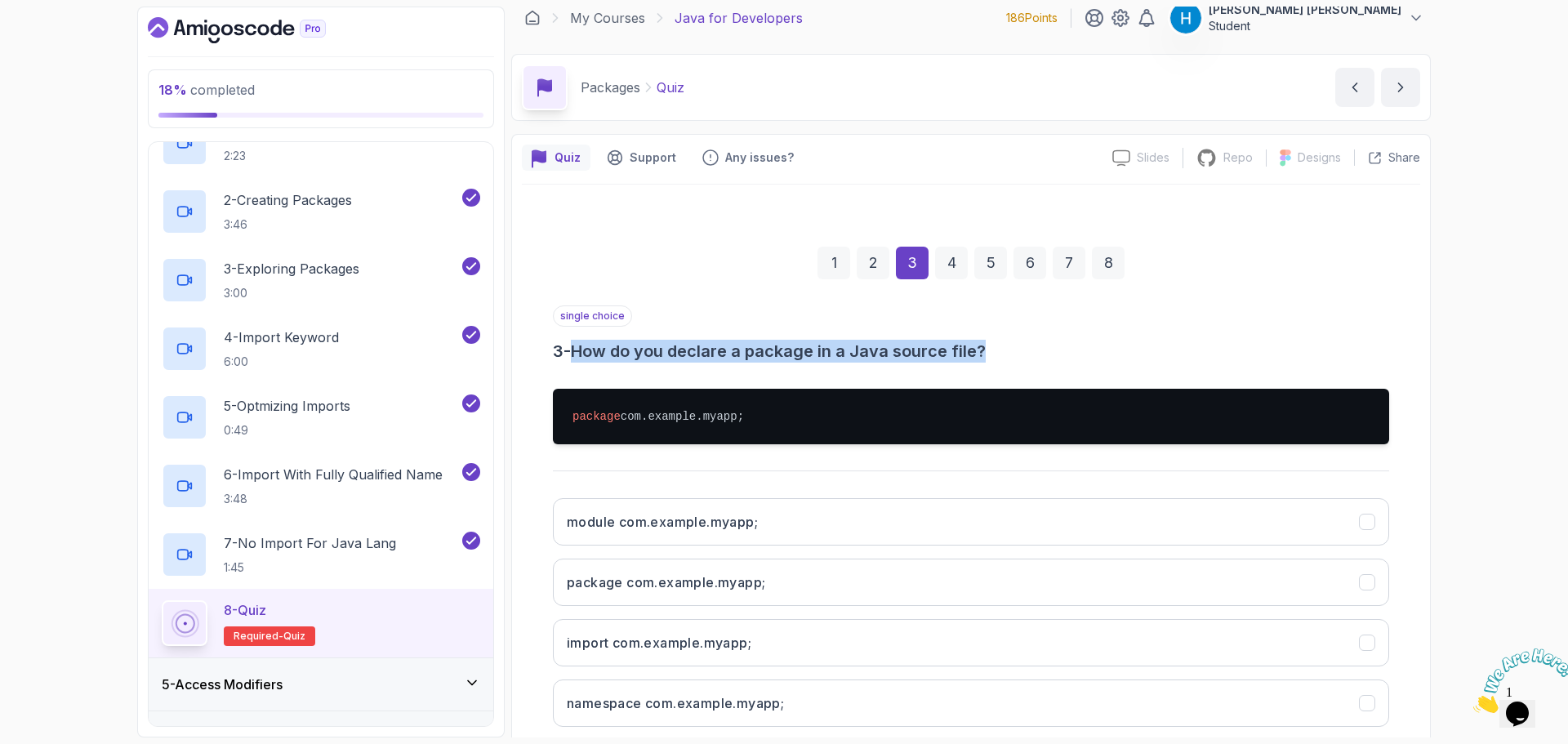
drag, startPoint x: 592, startPoint y: 344, endPoint x: 1002, endPoint y: 350, distance: 410.0
click at [1002, 350] on h3 "3 - How do you declare a package in a Java source file?" at bounding box center [971, 350] width 836 height 23
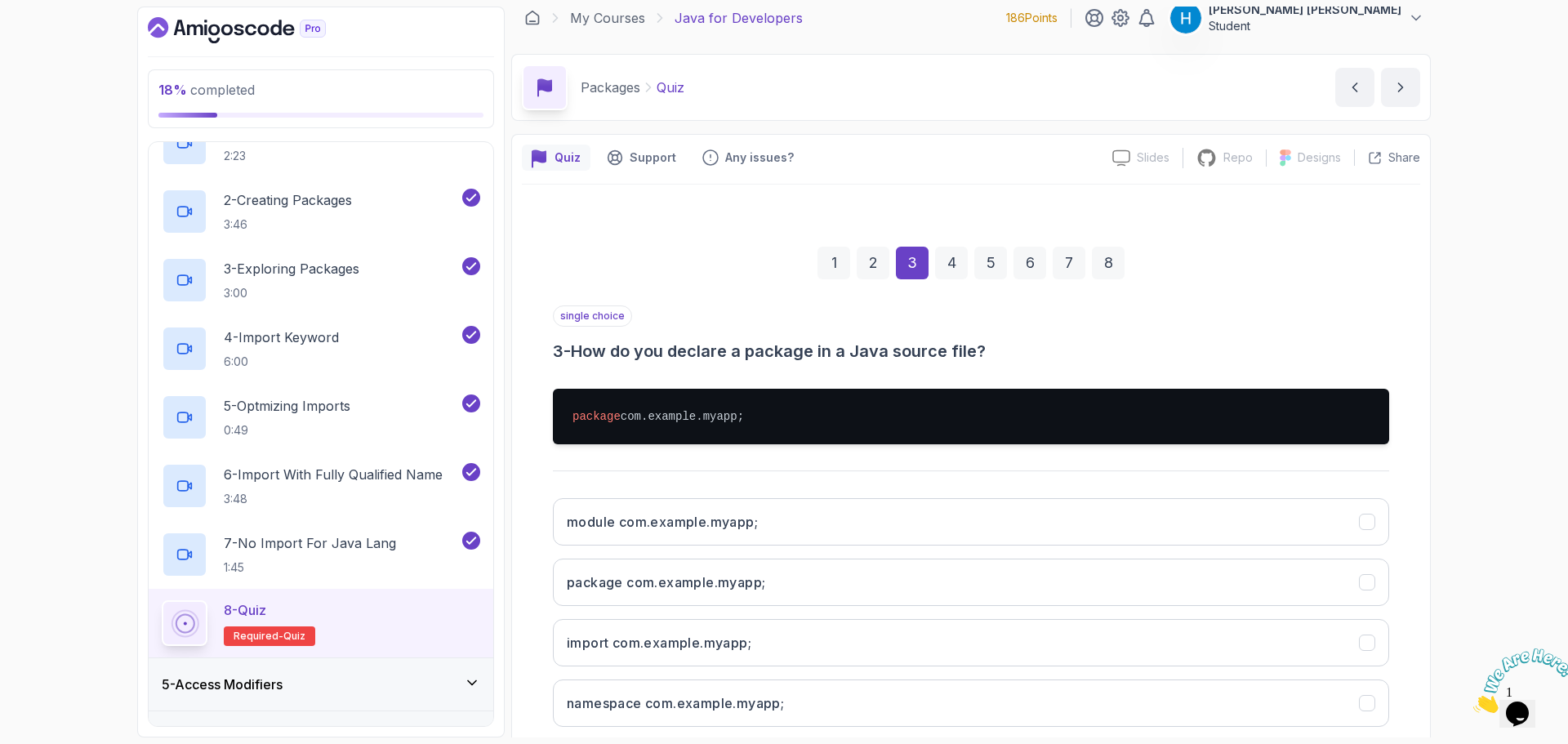
scroll to position [93, 0]
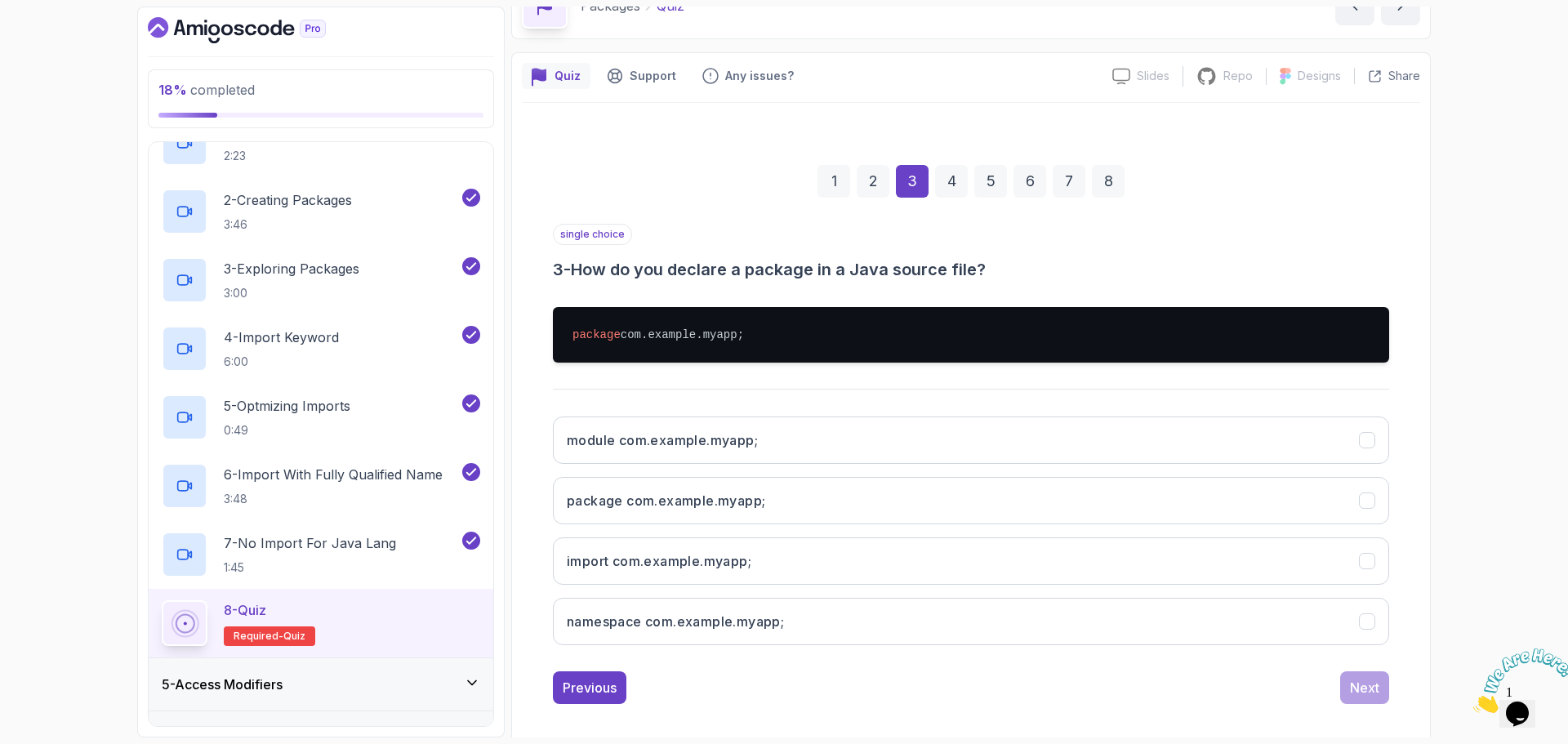
click at [584, 272] on h3 "3 - How do you declare a package in a Java source file?" at bounding box center [971, 269] width 836 height 23
drag, startPoint x: 584, startPoint y: 272, endPoint x: 760, endPoint y: 275, distance: 176.0
click at [760, 275] on h3 "3 - How do you declare a package in a Java source file?" at bounding box center [971, 269] width 836 height 23
click at [638, 272] on h3 "3 - How do you declare a package in a Java source file?" at bounding box center [971, 269] width 836 height 23
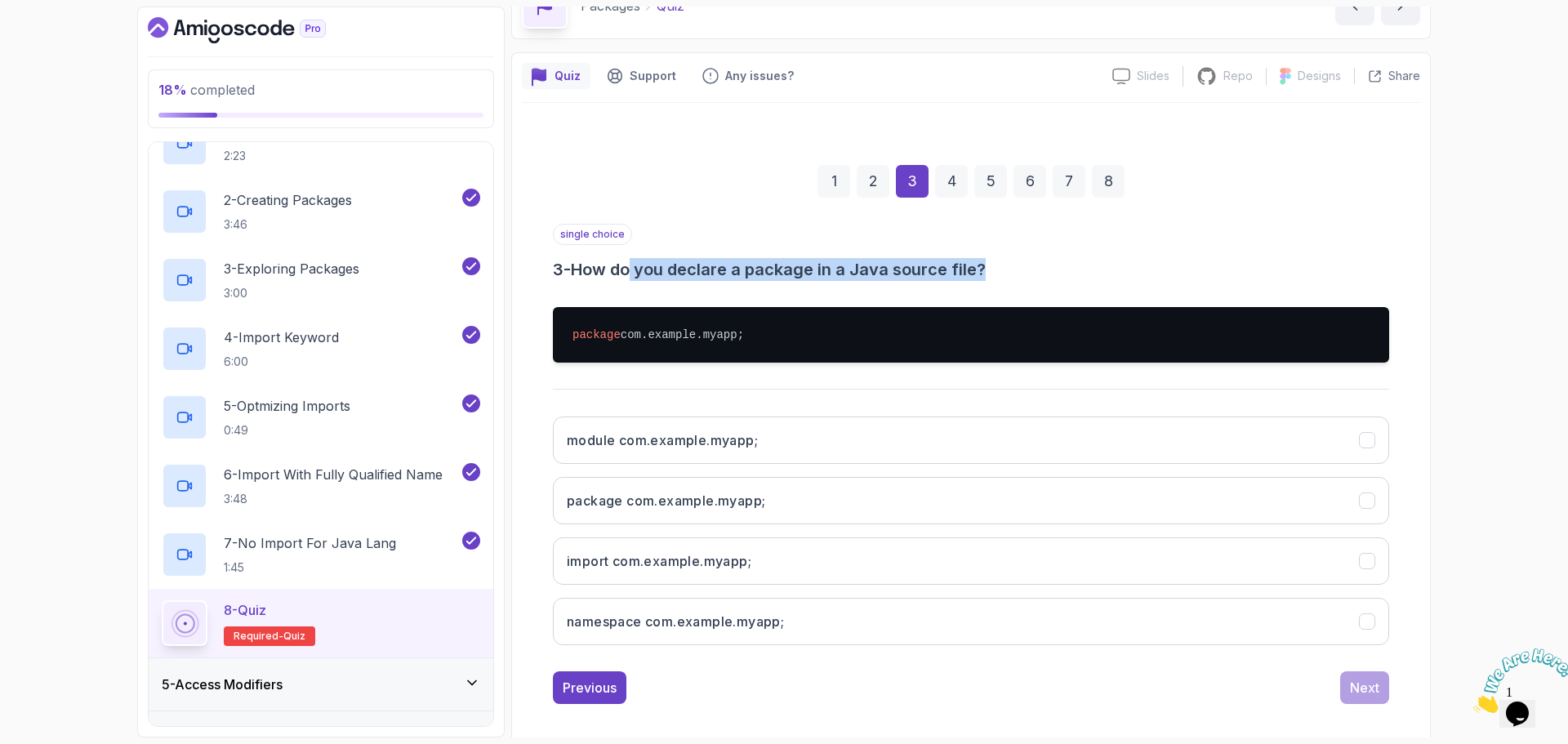
drag, startPoint x: 638, startPoint y: 272, endPoint x: 1016, endPoint y: 264, distance: 378.1
click at [1016, 264] on h3 "3 - How do you declare a package in a Java source file?" at bounding box center [971, 269] width 836 height 23
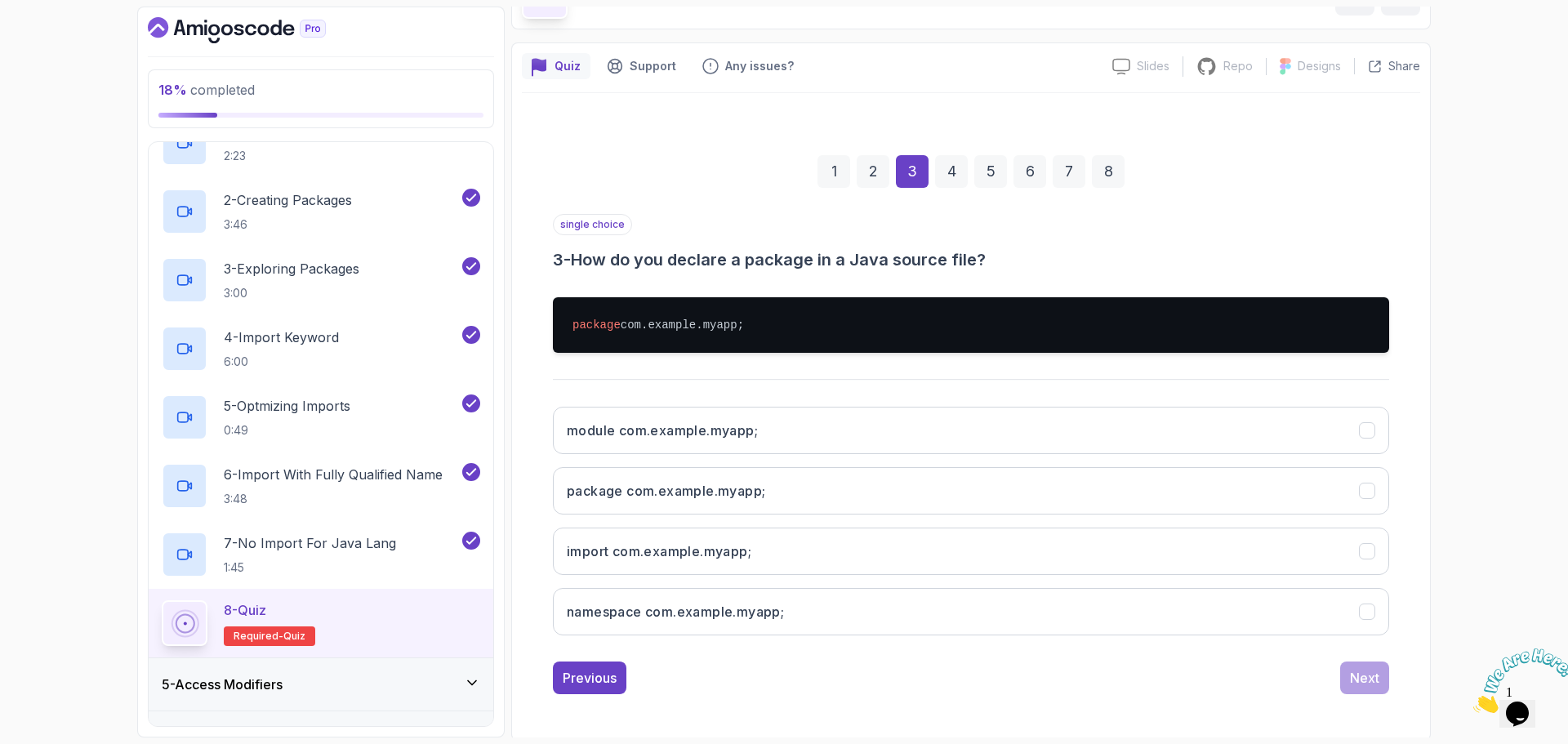
scroll to position [106, 0]
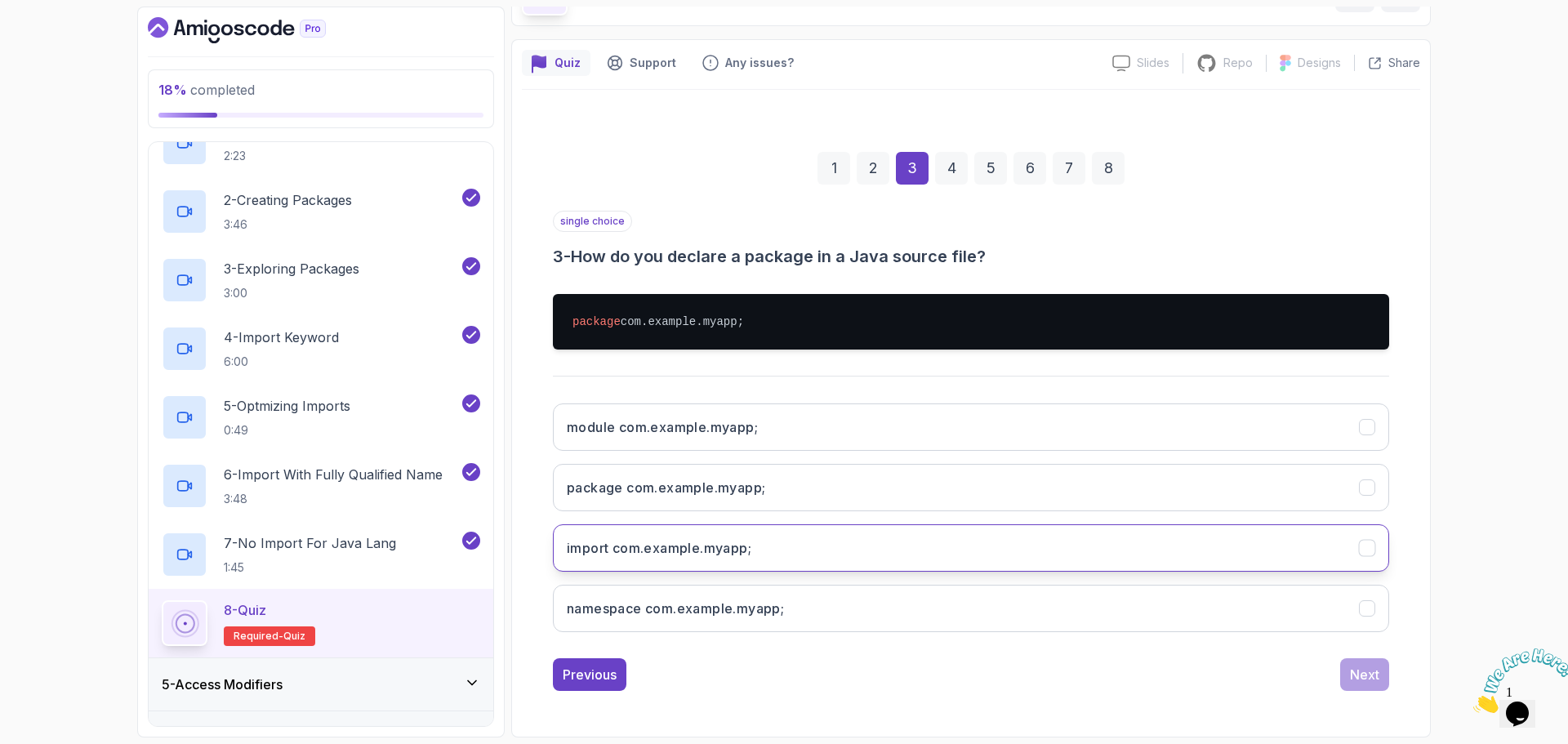
click at [735, 555] on h3 "import com.example.myapp;" at bounding box center [660, 547] width 185 height 19
drag, startPoint x: 1354, startPoint y: 676, endPoint x: 1191, endPoint y: 659, distance: 163.9
click at [1191, 659] on div "Previous Next" at bounding box center [971, 675] width 836 height 33
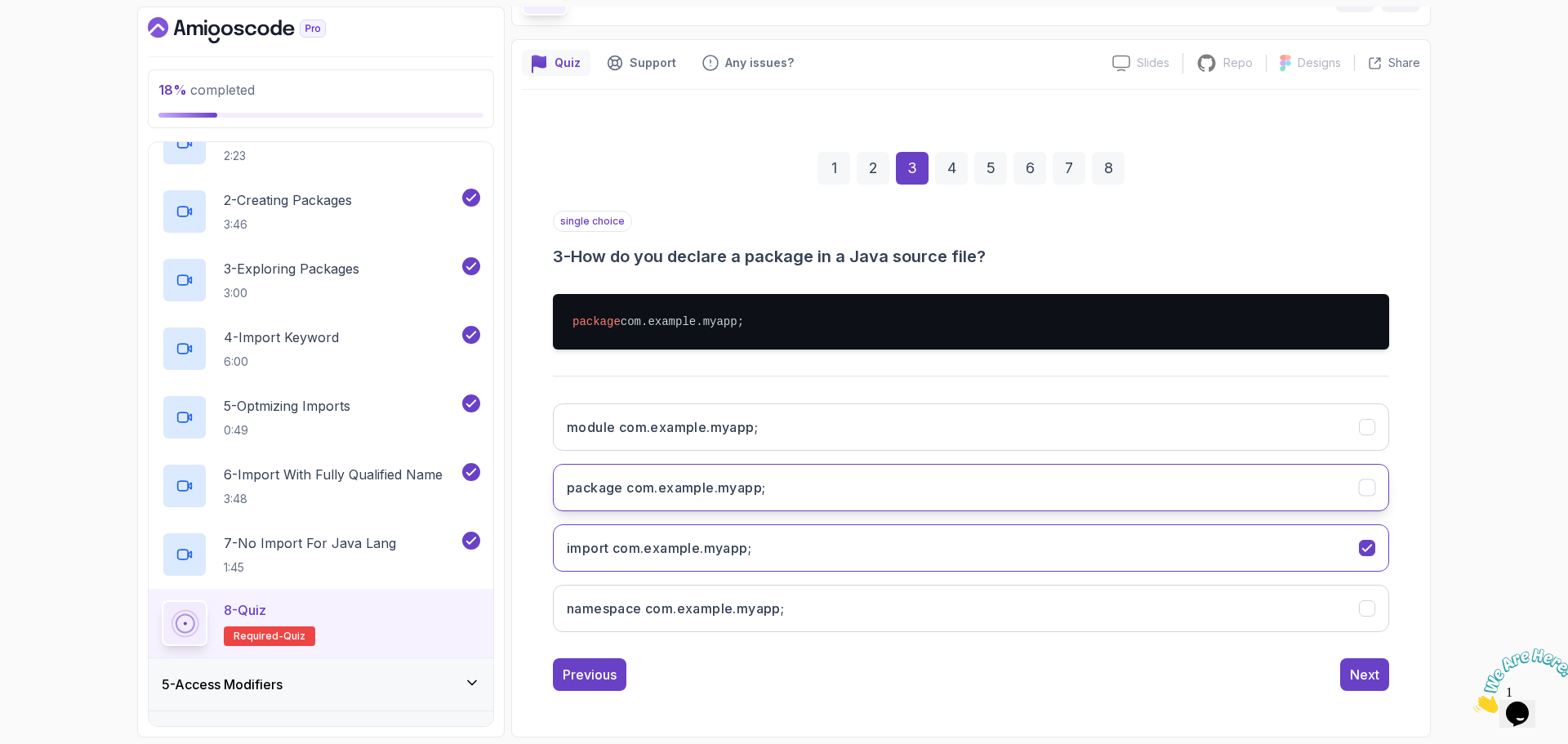
click at [678, 498] on button "package com.example.myapp;" at bounding box center [971, 488] width 836 height 48
click at [1353, 684] on div "Next" at bounding box center [1365, 674] width 29 height 19
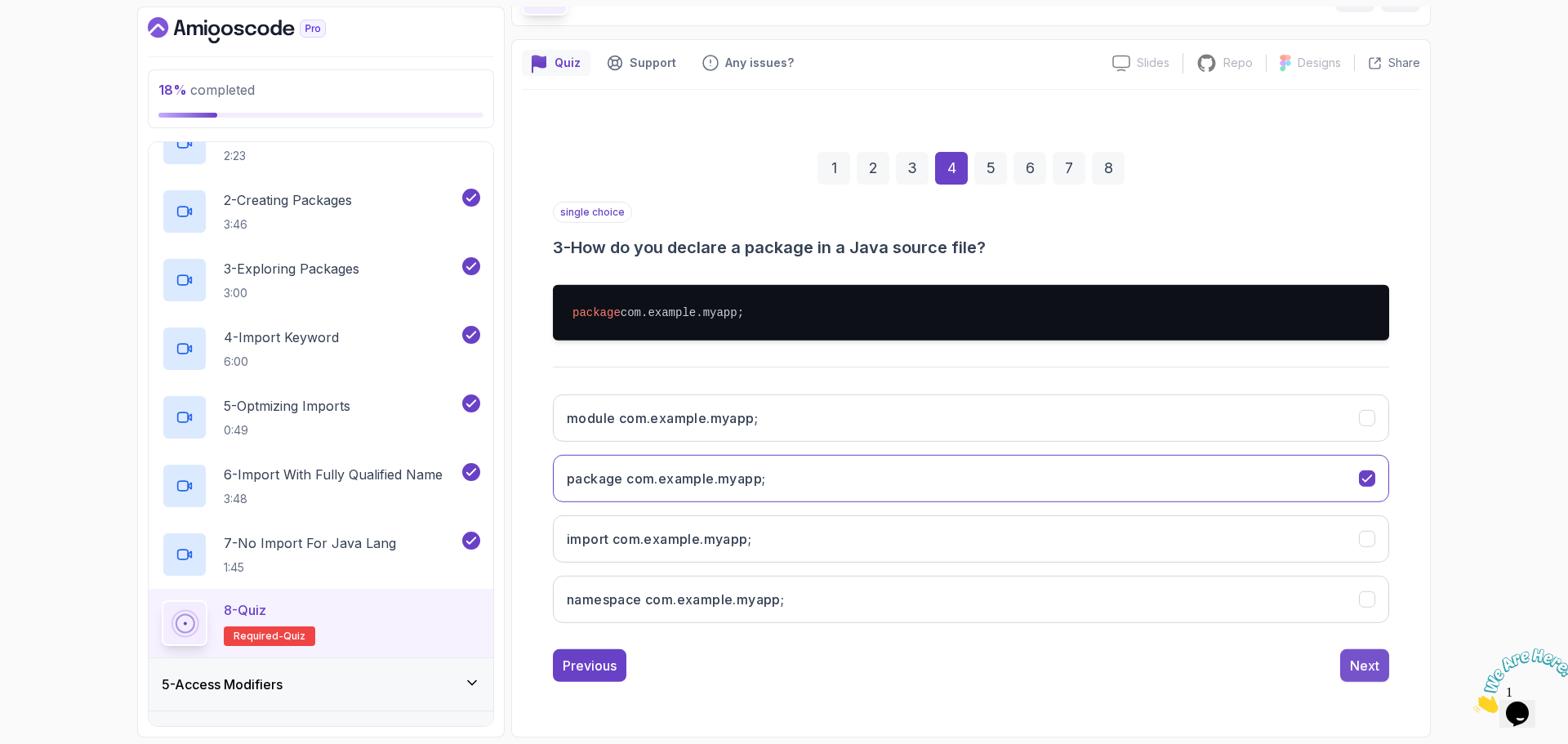
scroll to position [11, 0]
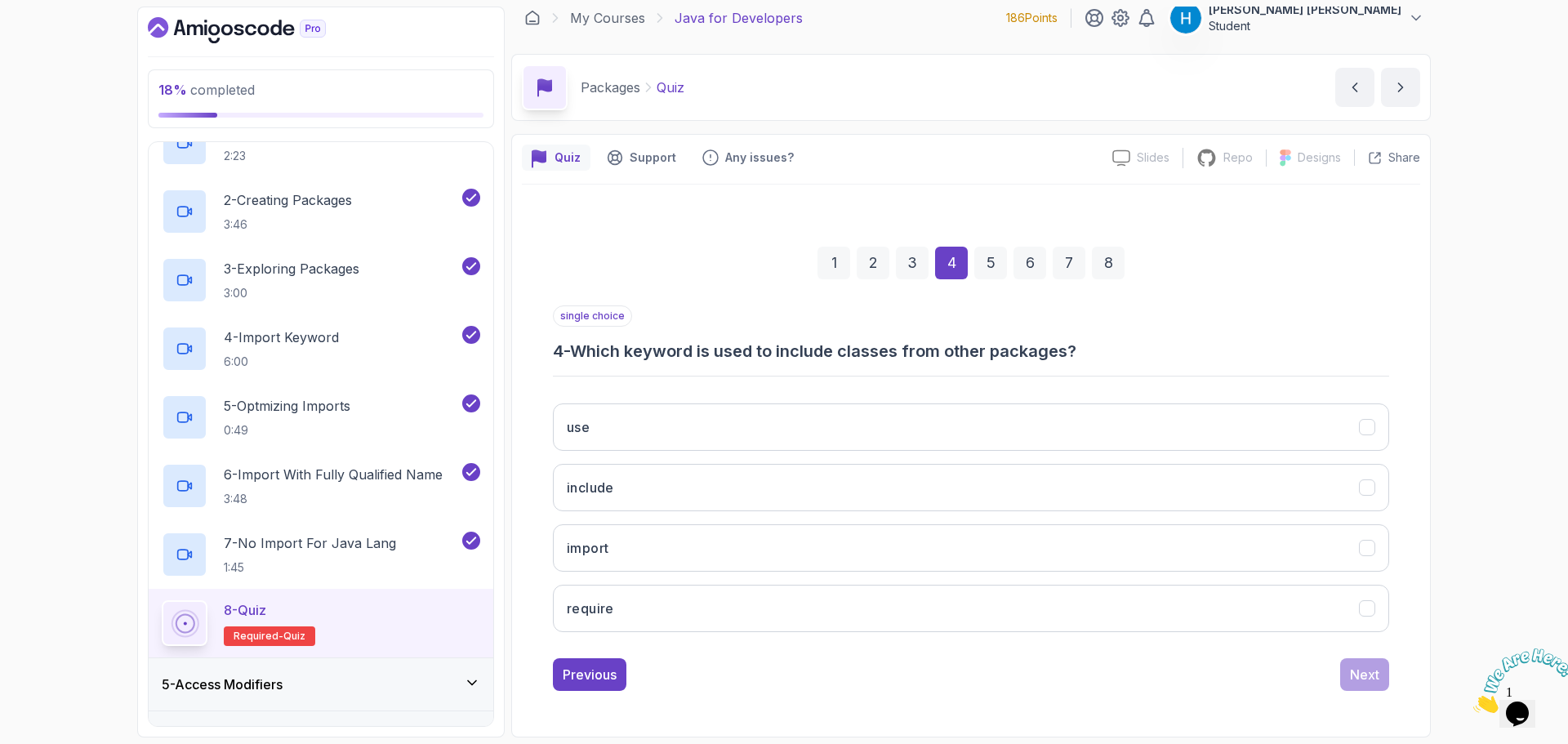
click at [591, 361] on h3 "4 - Which keyword is used to include classes from other packages?" at bounding box center [971, 350] width 836 height 23
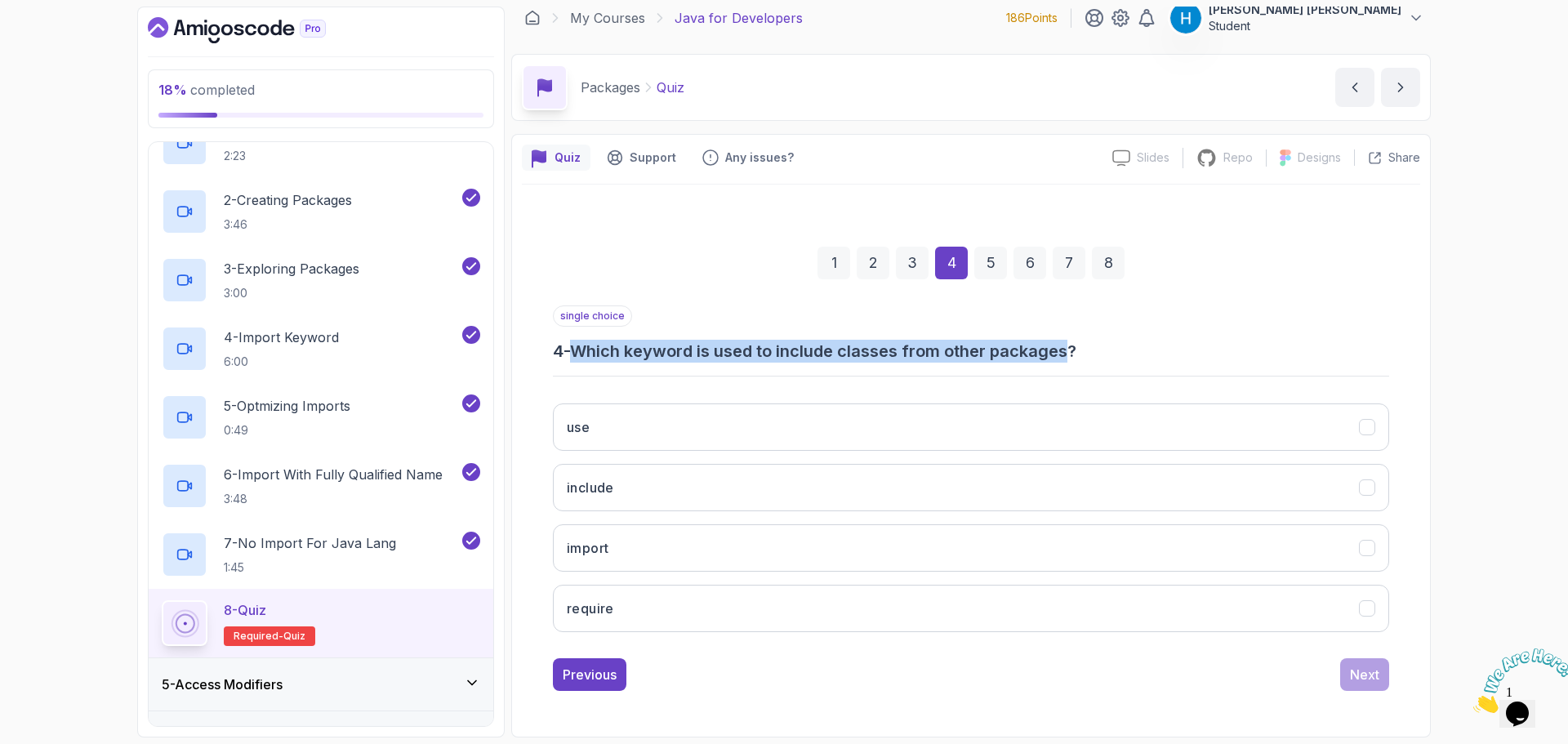
drag, startPoint x: 591, startPoint y: 361, endPoint x: 1055, endPoint y: 353, distance: 464.1
click at [1055, 353] on h3 "4 - Which keyword is used to include classes from other packages?" at bounding box center [971, 350] width 836 height 23
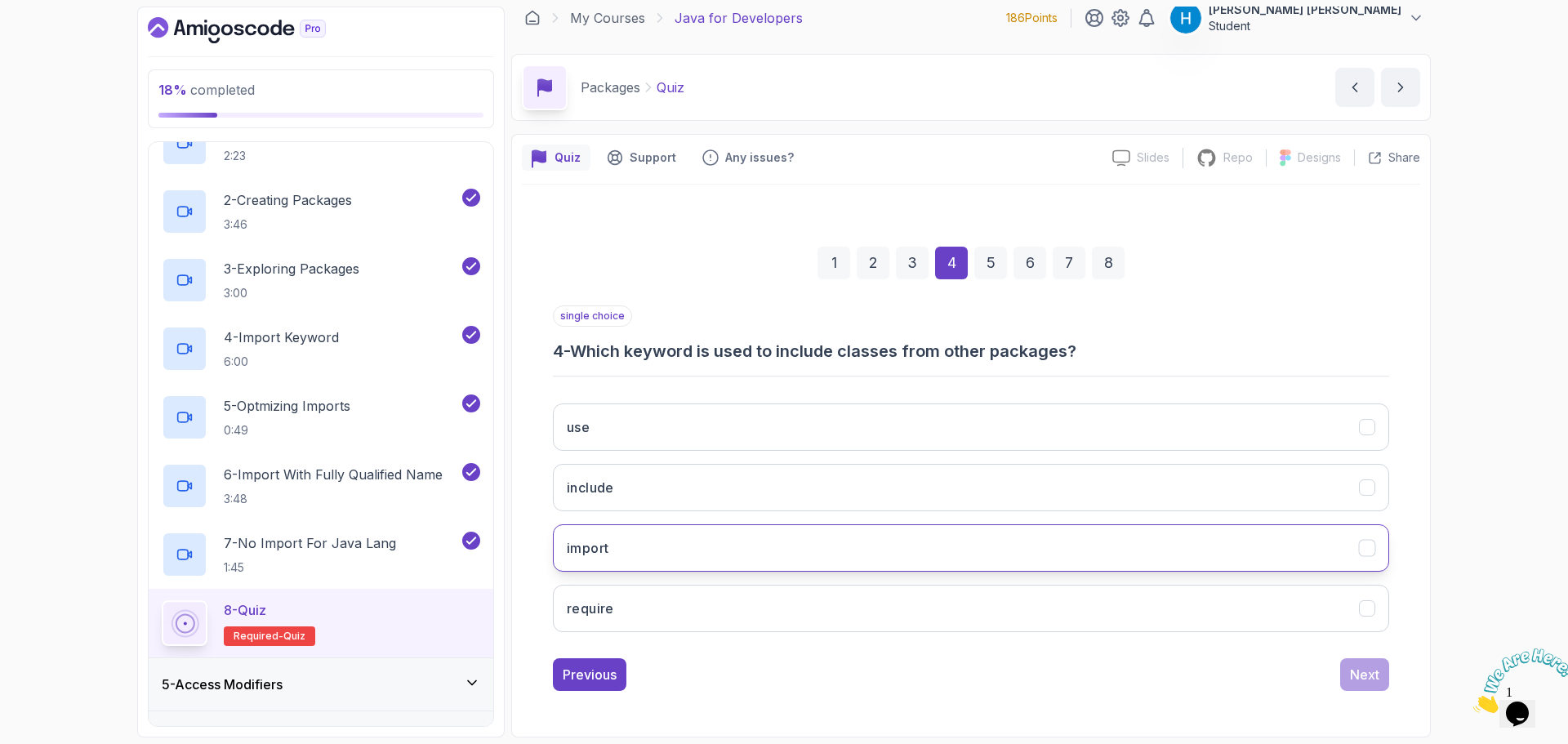
click at [738, 537] on button "import" at bounding box center [971, 548] width 836 height 48
click at [1359, 674] on div "Next" at bounding box center [1365, 674] width 29 height 19
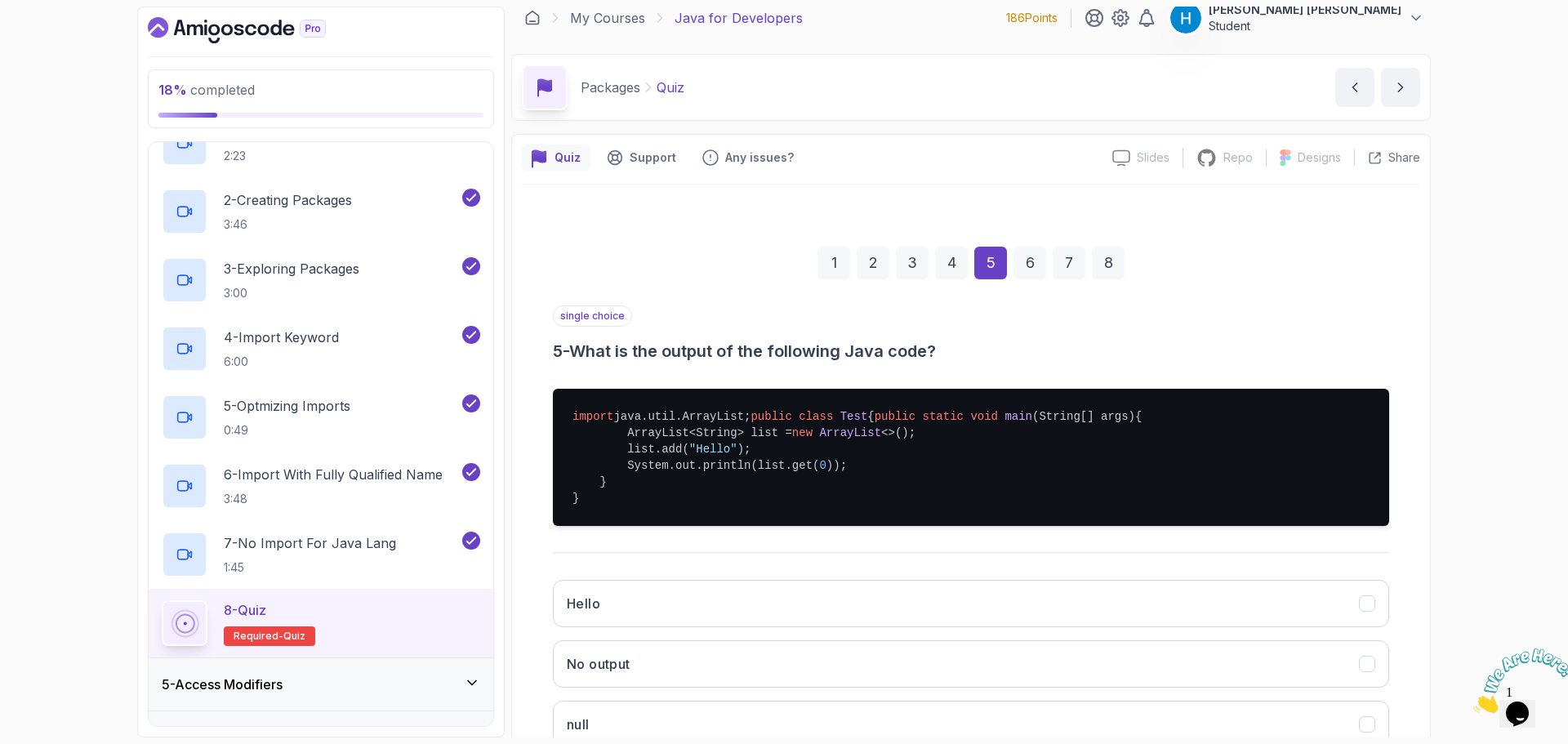
click at [578, 346] on h3 "5 - What is the output of the following Java code?" at bounding box center [971, 350] width 836 height 23
drag, startPoint x: 578, startPoint y: 346, endPoint x: 949, endPoint y: 355, distance: 371.1
click at [949, 355] on h3 "5 - What is the output of the following Java code?" at bounding box center [971, 350] width 836 height 23
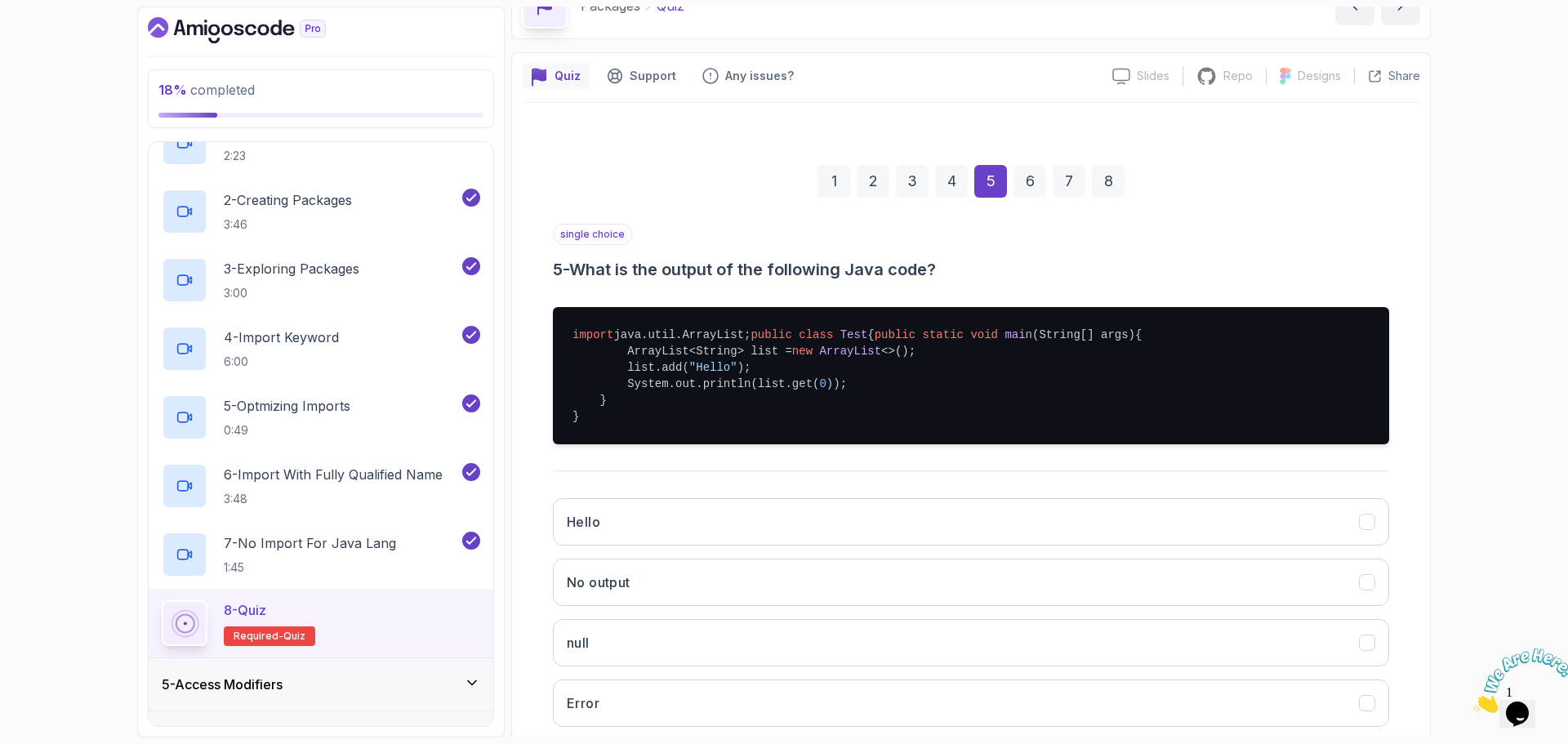
click at [579, 339] on span "import" at bounding box center [593, 335] width 41 height 13
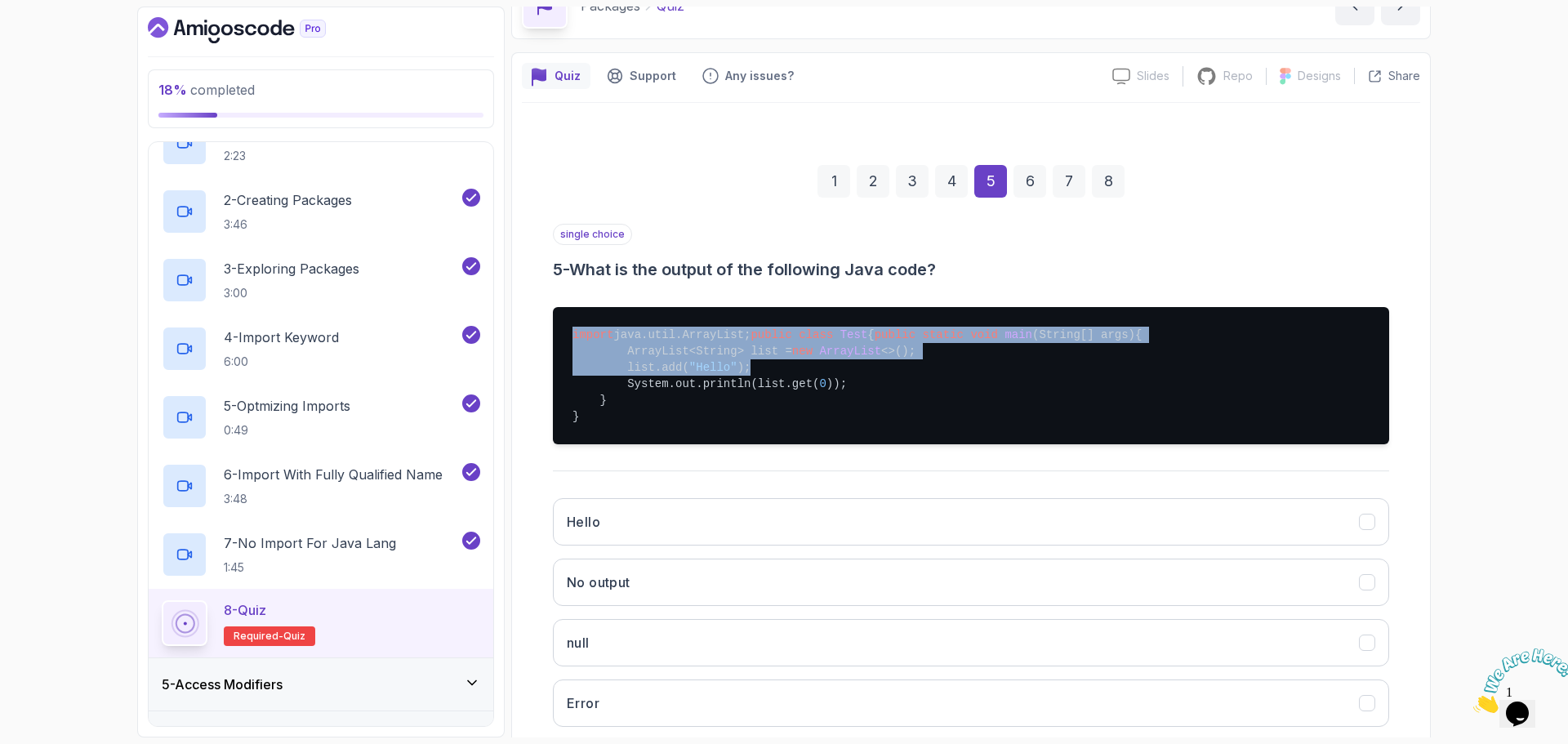
drag, startPoint x: 579, startPoint y: 339, endPoint x: 732, endPoint y: 401, distance: 165.1
click at [732, 401] on pre "import java.util.ArrayList; public class Test { public static void main (String…" at bounding box center [971, 376] width 836 height 137
click at [819, 358] on span "ArrayList" at bounding box center [850, 351] width 62 height 13
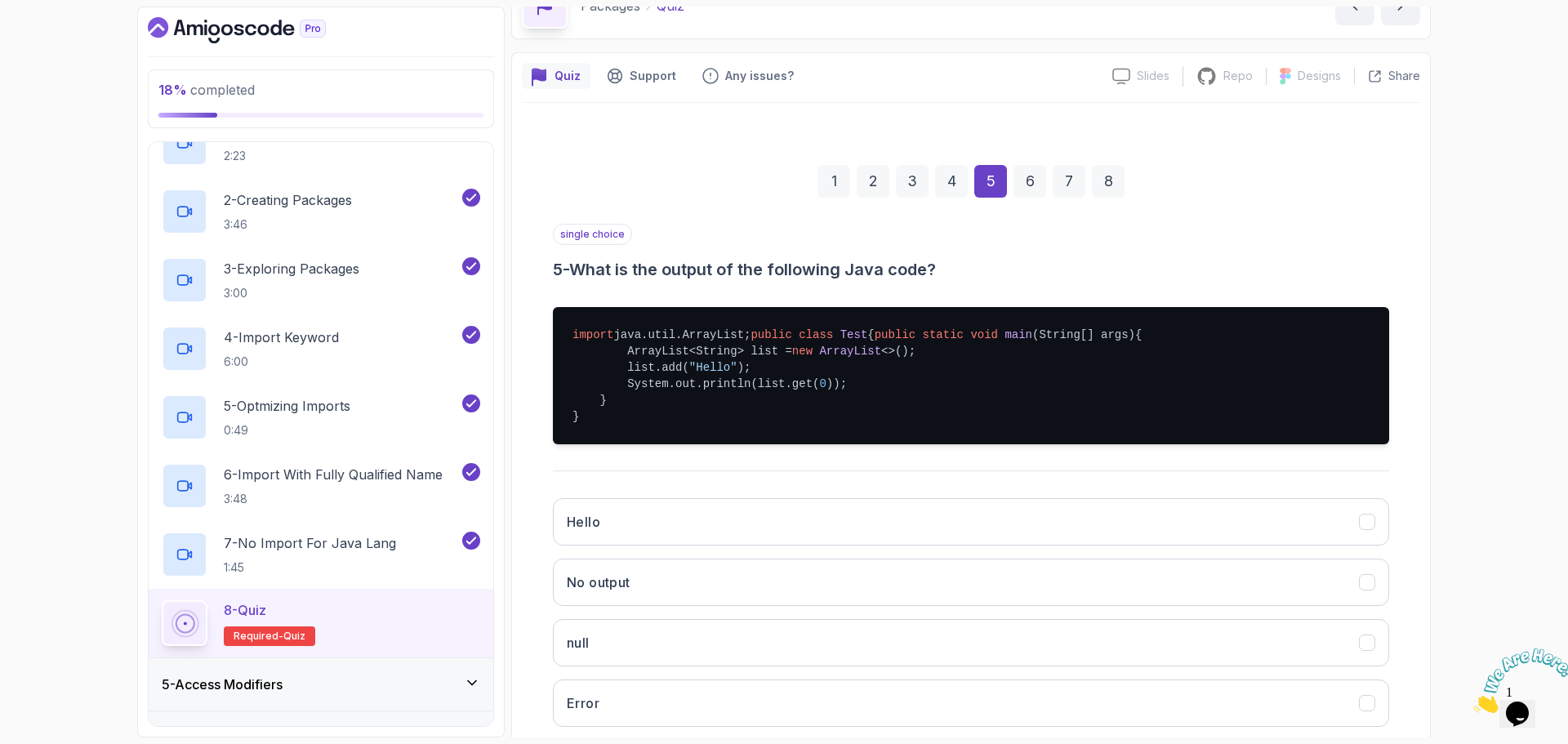
scroll to position [175, 0]
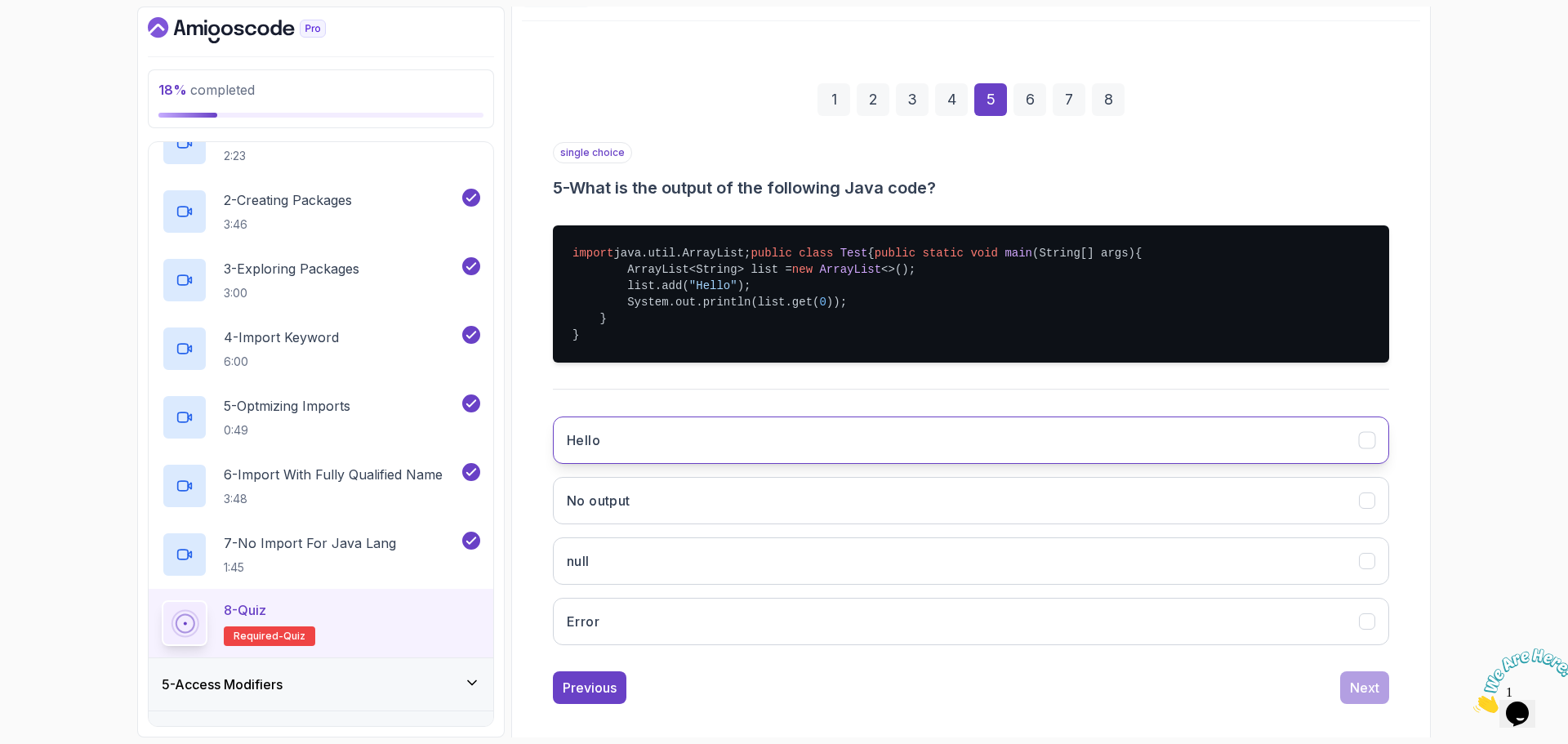
click at [741, 464] on button "Hello" at bounding box center [971, 440] width 836 height 48
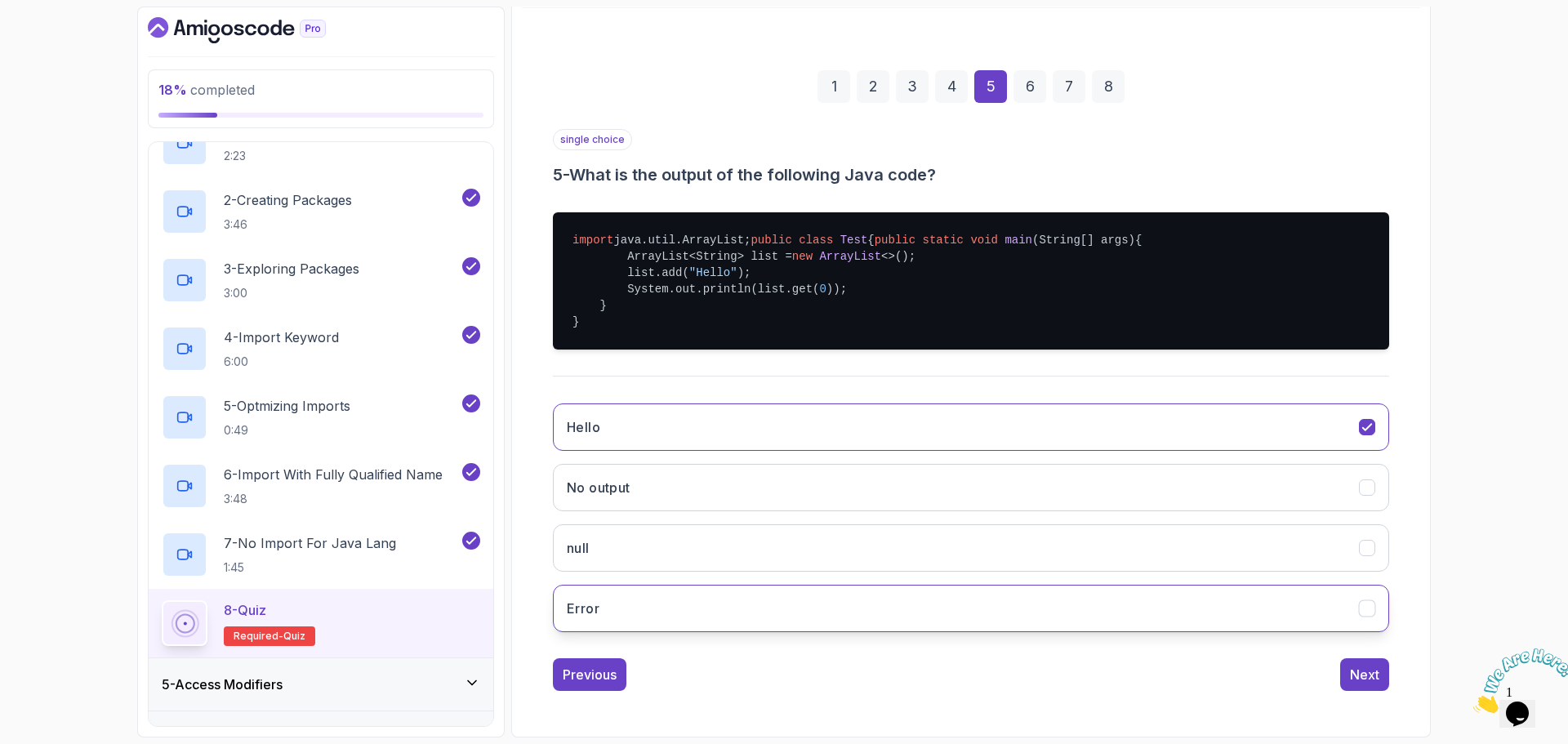
scroll to position [221, 0]
click at [1352, 686] on button "Next" at bounding box center [1365, 675] width 49 height 33
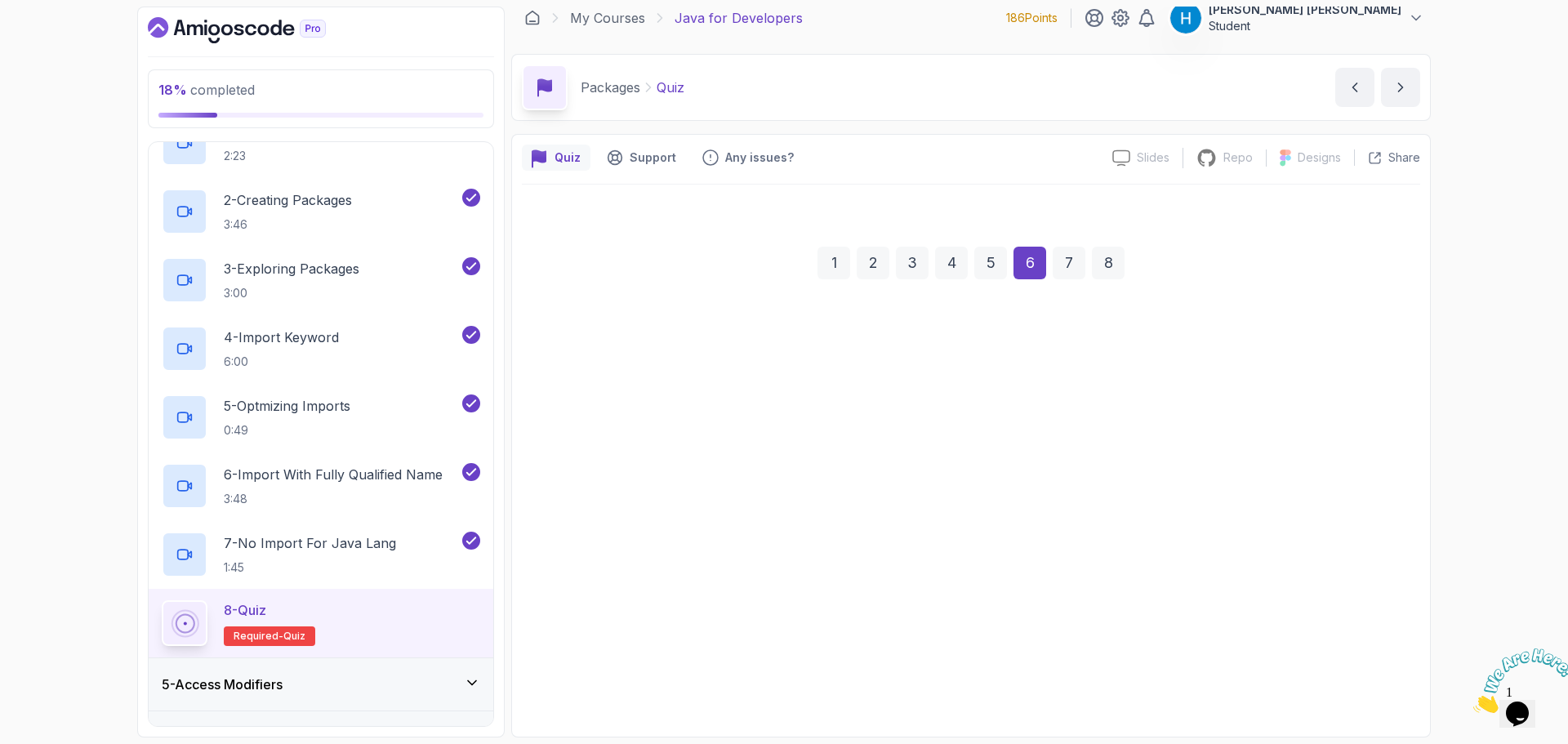
scroll to position [11, 0]
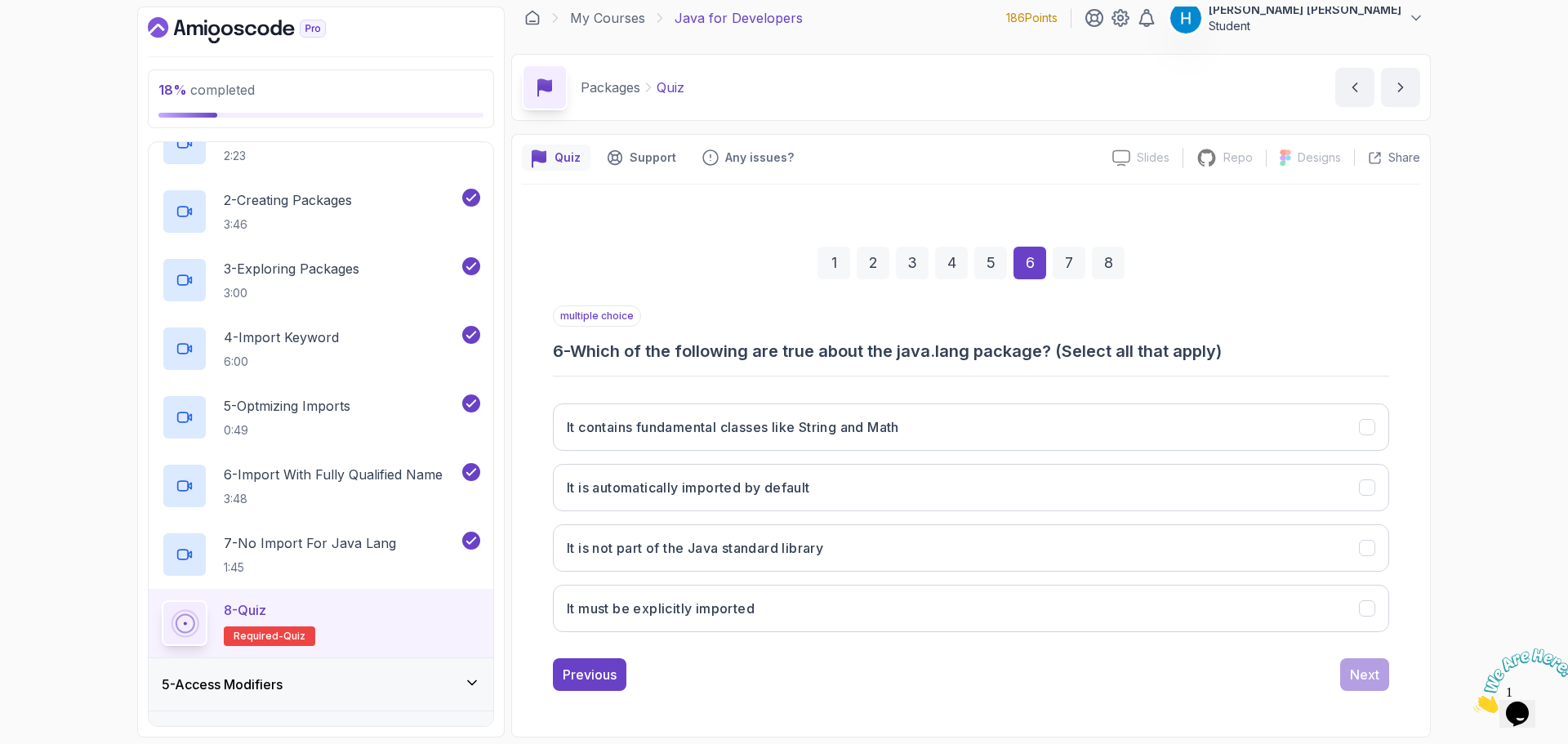
click at [574, 350] on h3 "6 - Which of the following are true about the java.lang package? (Select all th…" at bounding box center [971, 350] width 836 height 23
drag, startPoint x: 574, startPoint y: 350, endPoint x: 1017, endPoint y: 355, distance: 443.0
click at [1017, 355] on h3 "6 - Which of the following are true about the java.lang package? (Select all th…" at bounding box center [971, 350] width 836 height 23
click at [1005, 407] on button "It contains fundamental classes like String and Math" at bounding box center [971, 427] width 836 height 48
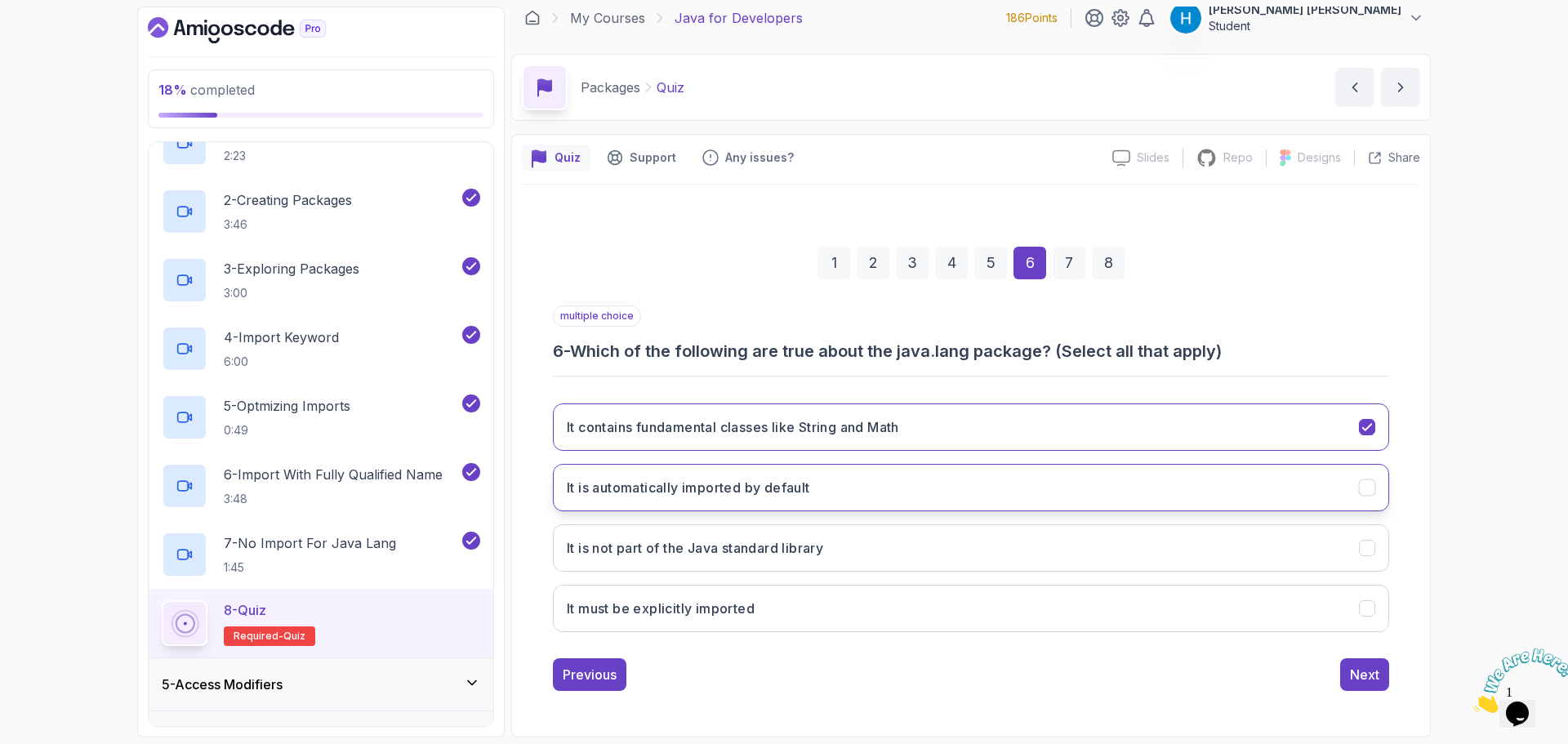
click at [983, 492] on button "It is automatically imported by default" at bounding box center [971, 488] width 836 height 48
click at [1352, 677] on div "Next" at bounding box center [1365, 674] width 29 height 19
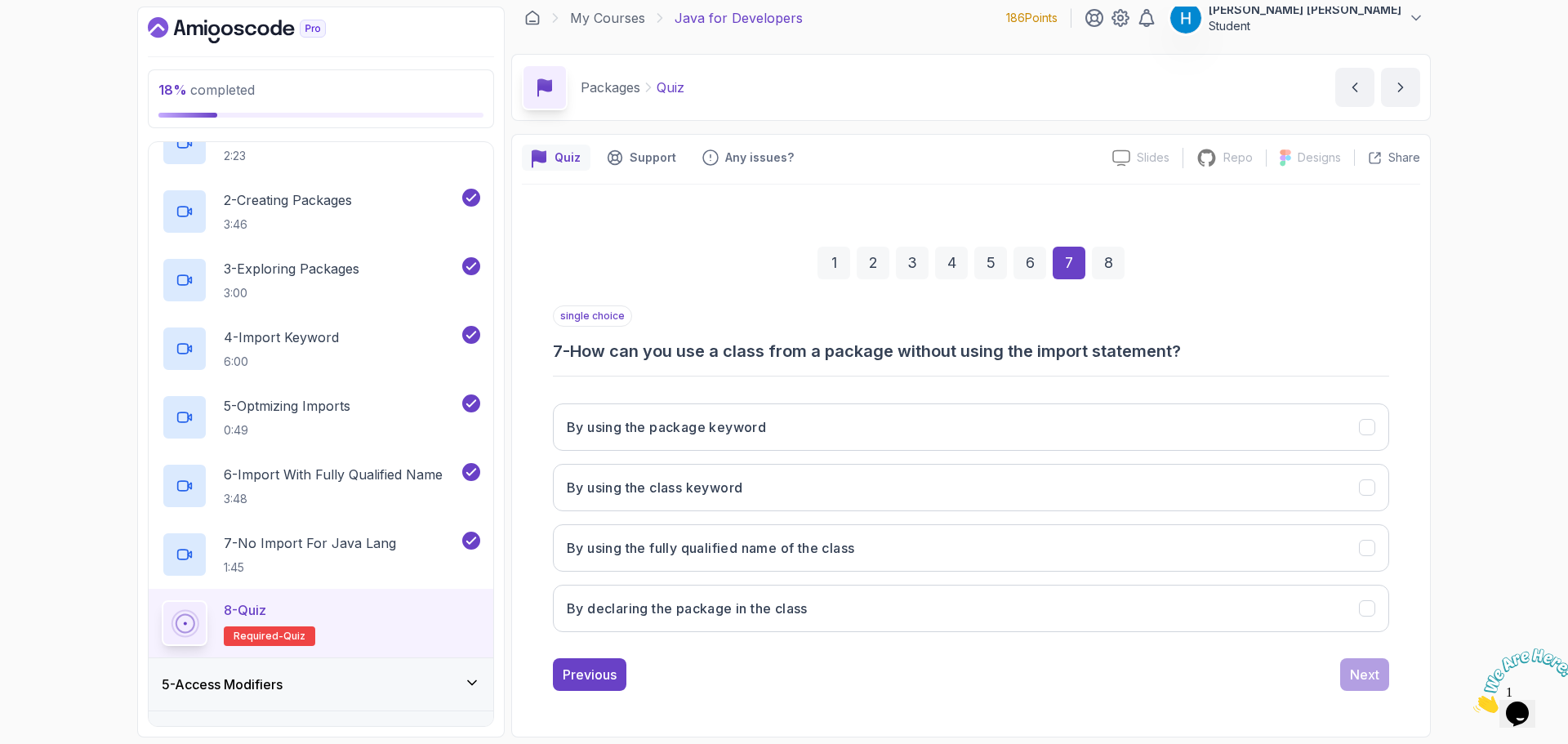
click at [561, 357] on h3 "7 - How can you use a class from a package without using the import statement?" at bounding box center [971, 350] width 836 height 23
drag, startPoint x: 561, startPoint y: 357, endPoint x: 1203, endPoint y: 353, distance: 642.0
click at [1203, 353] on h3 "7 - How can you use a class from a package without using the import statement?" at bounding box center [971, 350] width 836 height 23
click at [813, 552] on h3 "By using the fully qualified name of the class" at bounding box center [711, 547] width 287 height 19
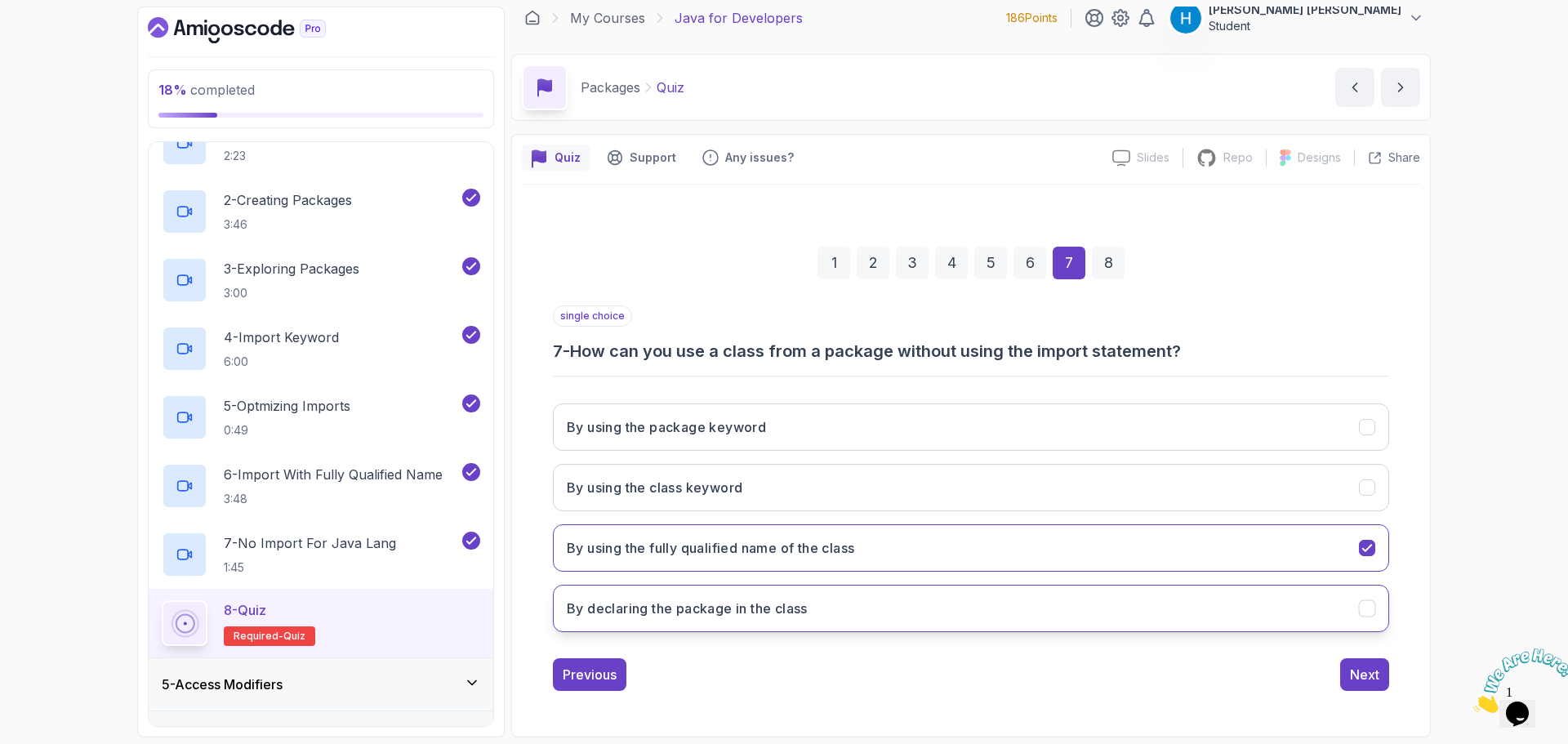
click at [999, 610] on button "By declaring the package in the class" at bounding box center [971, 609] width 836 height 48
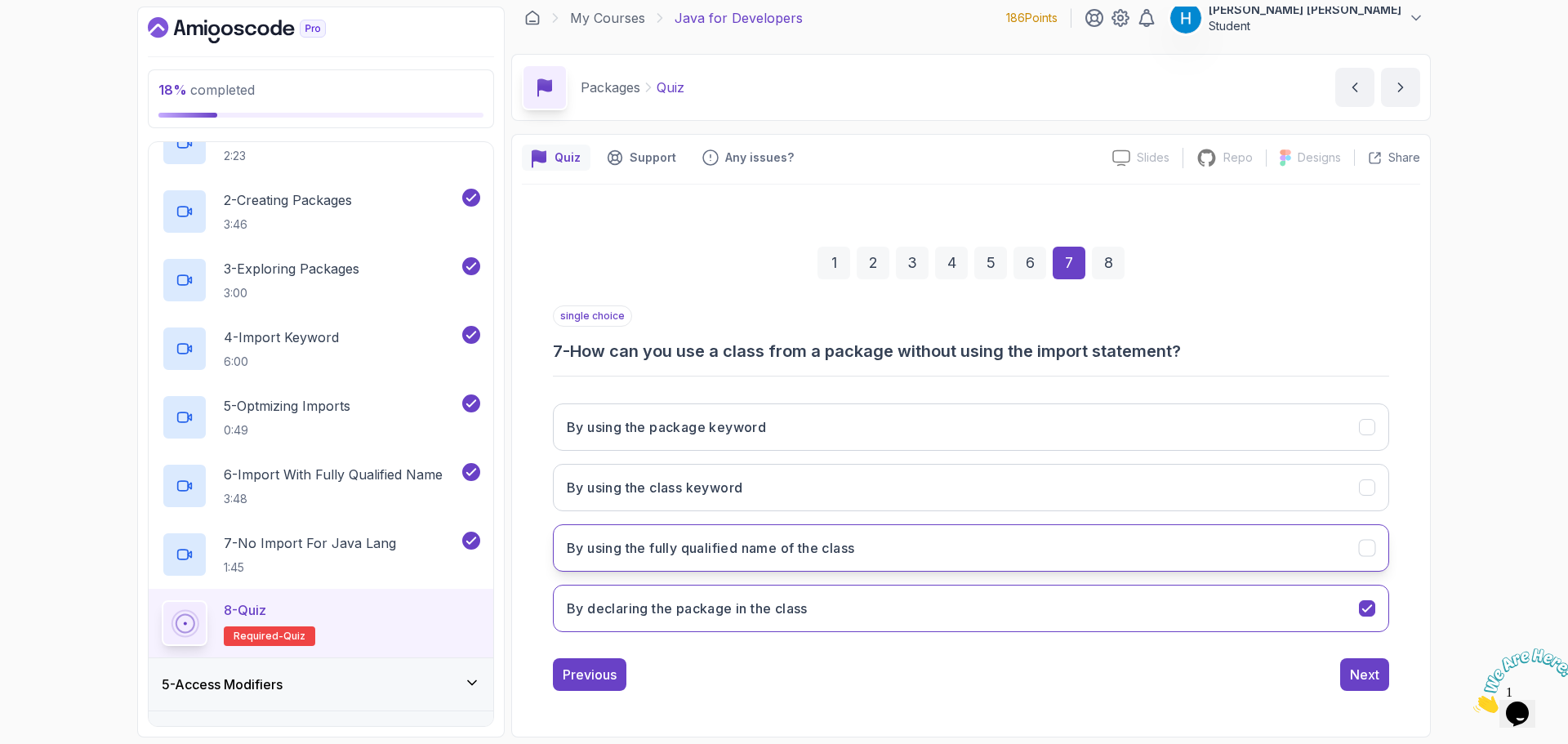
click at [1026, 560] on button "By using the fully qualified name of the class" at bounding box center [971, 548] width 836 height 48
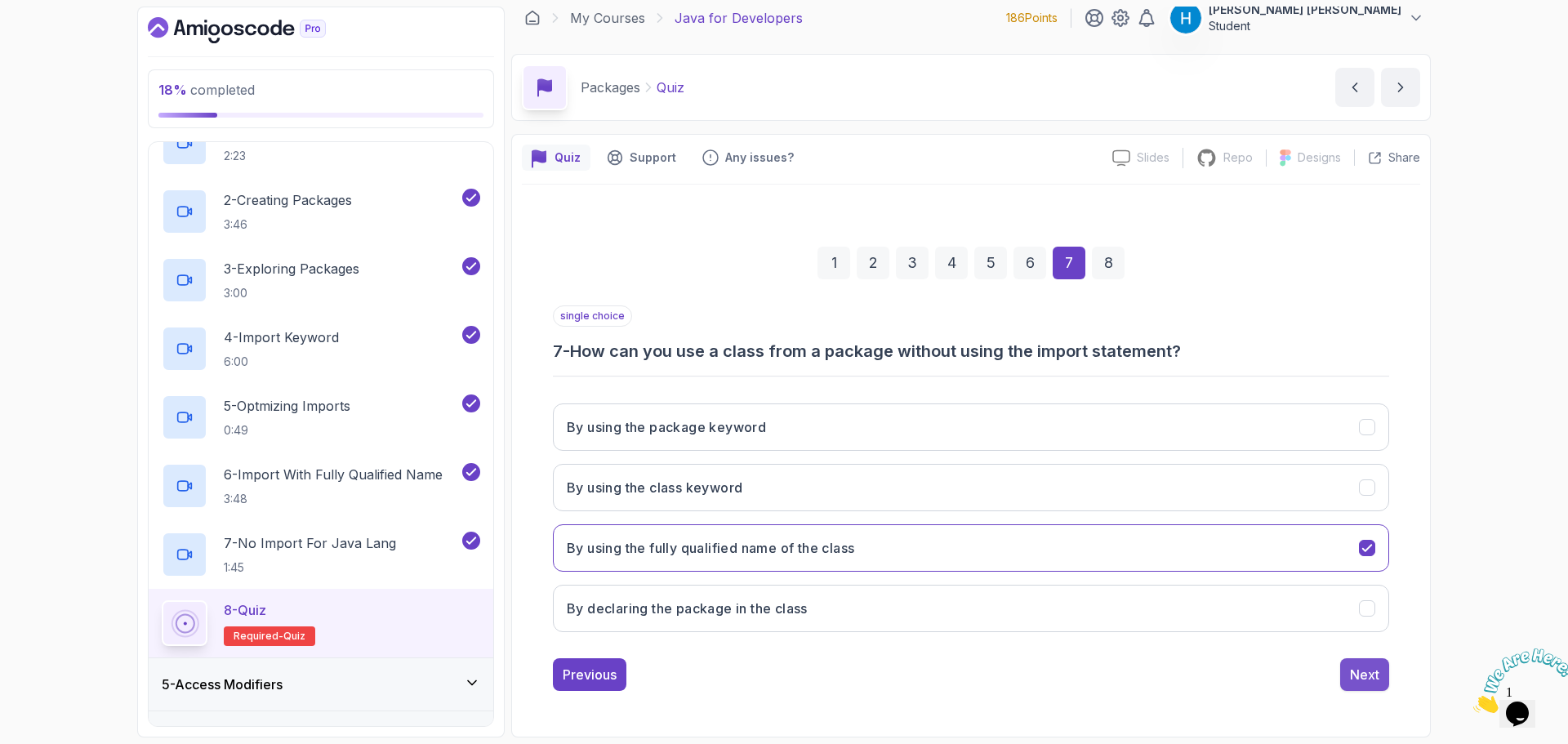
click at [1355, 671] on div "Next" at bounding box center [1365, 674] width 29 height 19
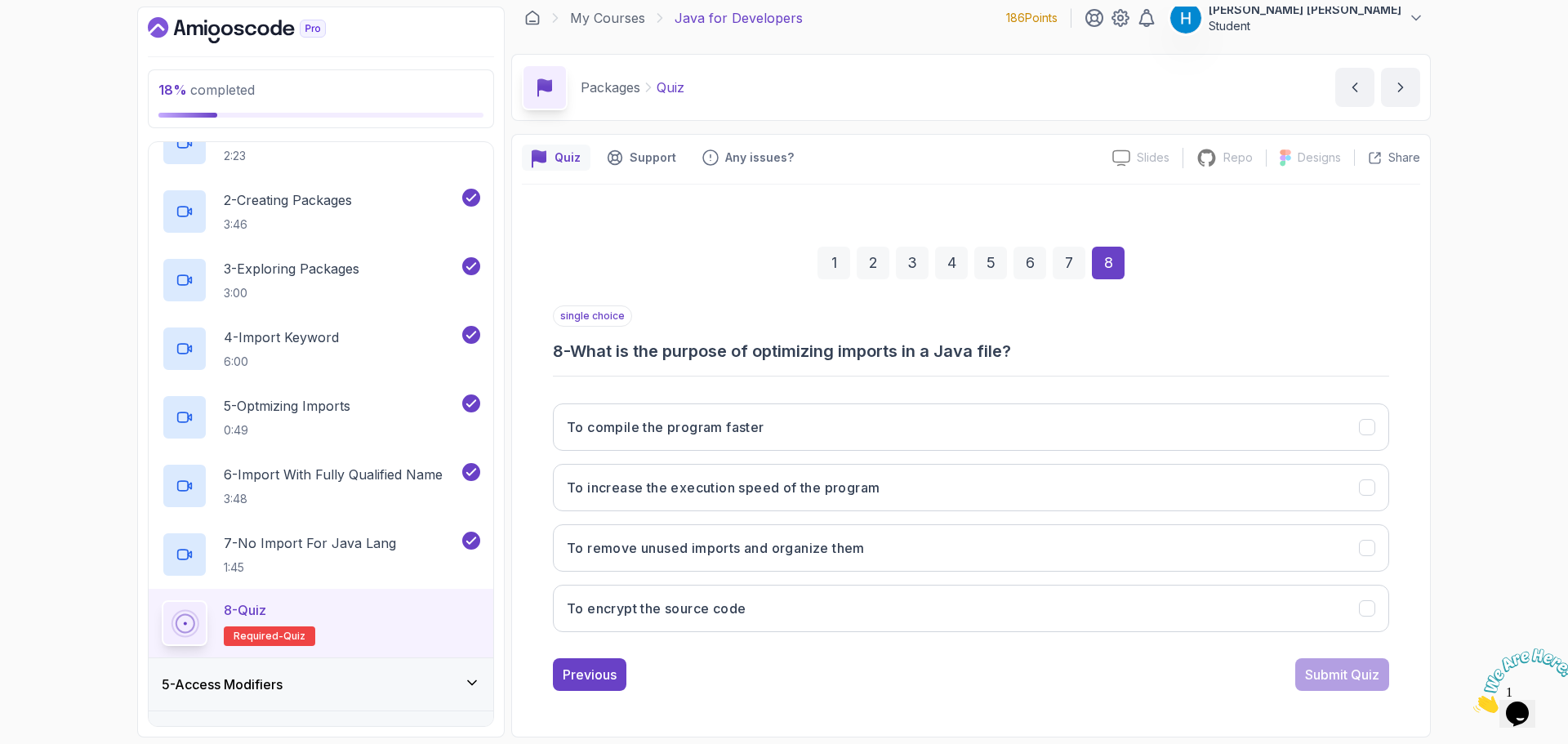
click at [589, 351] on h3 "8 - What is the purpose of optimizing imports in a Java file?" at bounding box center [971, 350] width 836 height 23
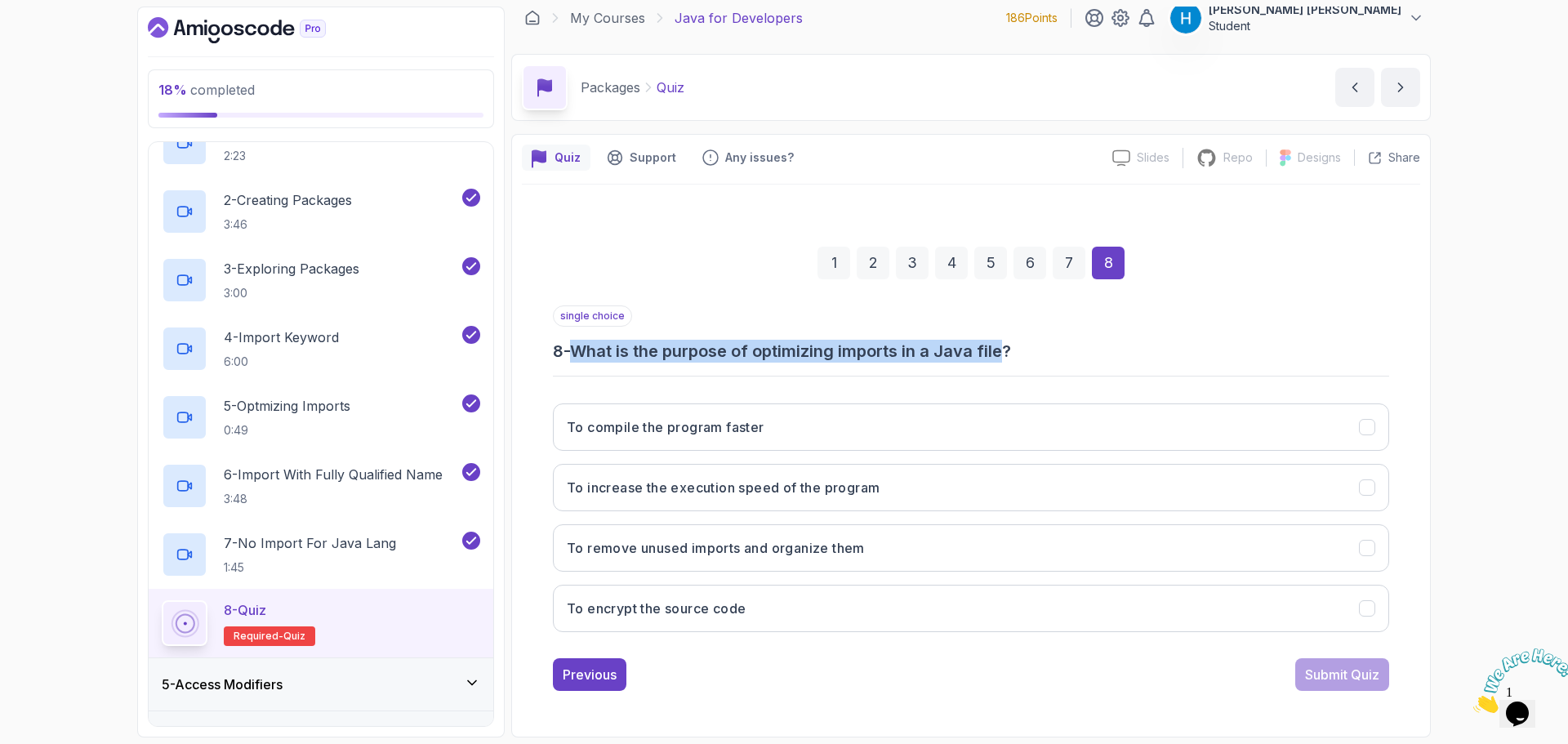
drag, startPoint x: 589, startPoint y: 351, endPoint x: 998, endPoint y: 353, distance: 409.0
click at [998, 353] on h3 "8 - What is the purpose of optimizing imports in a Java file?" at bounding box center [971, 350] width 836 height 23
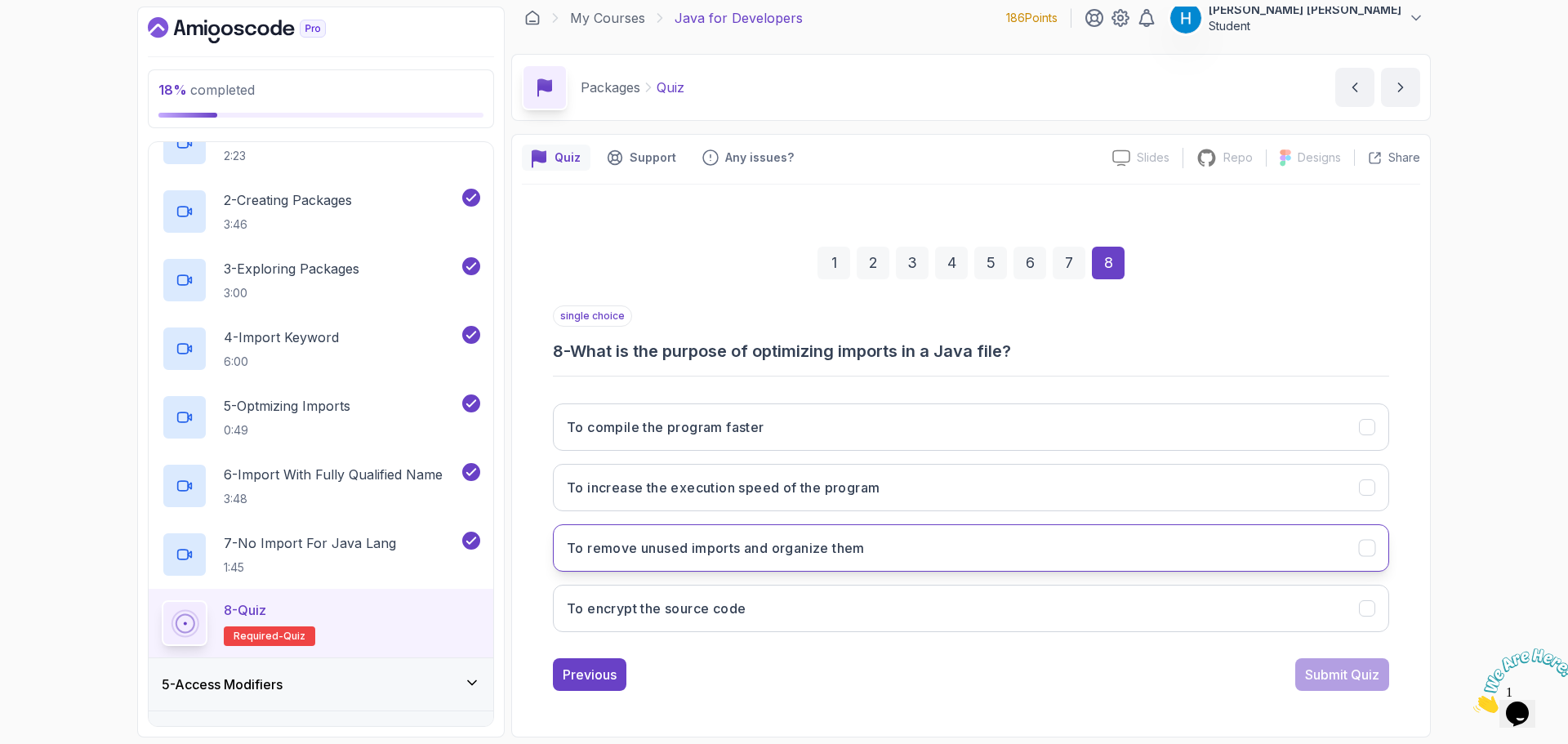
click at [832, 557] on h3 "To remove unused imports and organize them" at bounding box center [716, 547] width 298 height 19
click at [1018, 584] on div "To compile the program faster To increase the execution speed of the program To…" at bounding box center [971, 518] width 836 height 255
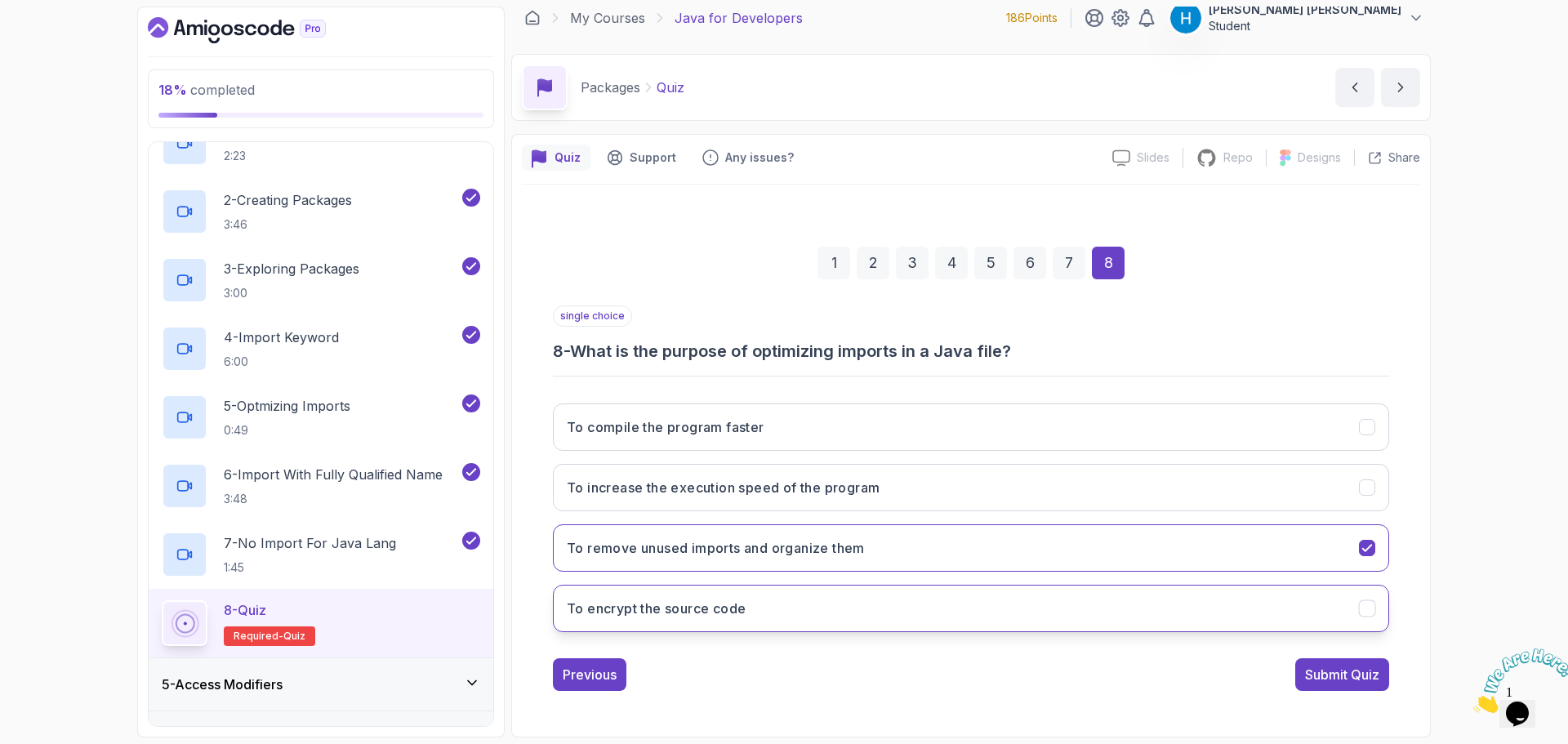
click at [1036, 603] on button "To encrypt the source code" at bounding box center [971, 609] width 836 height 48
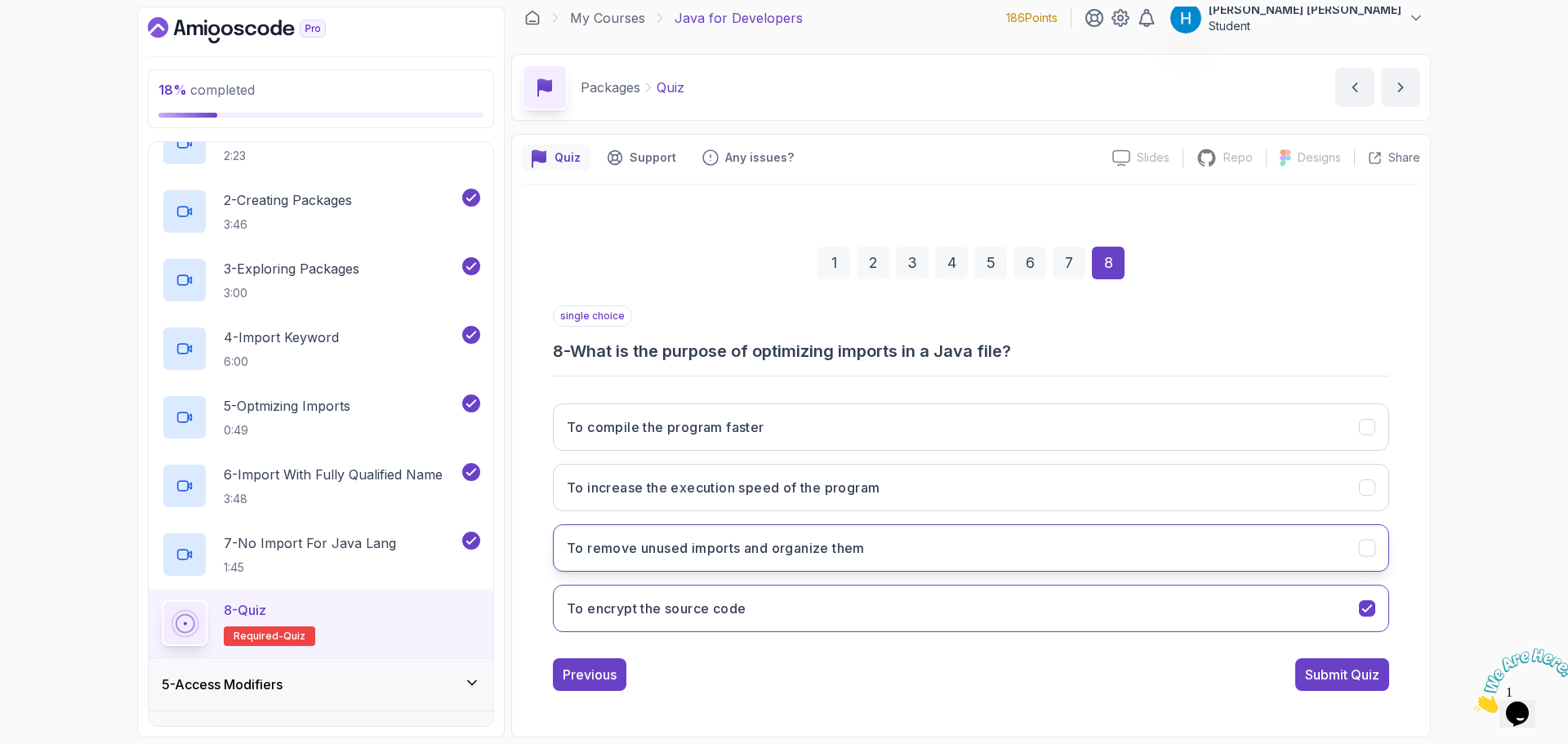
click at [1047, 561] on button "To remove unused imports and organize them" at bounding box center [971, 548] width 836 height 48
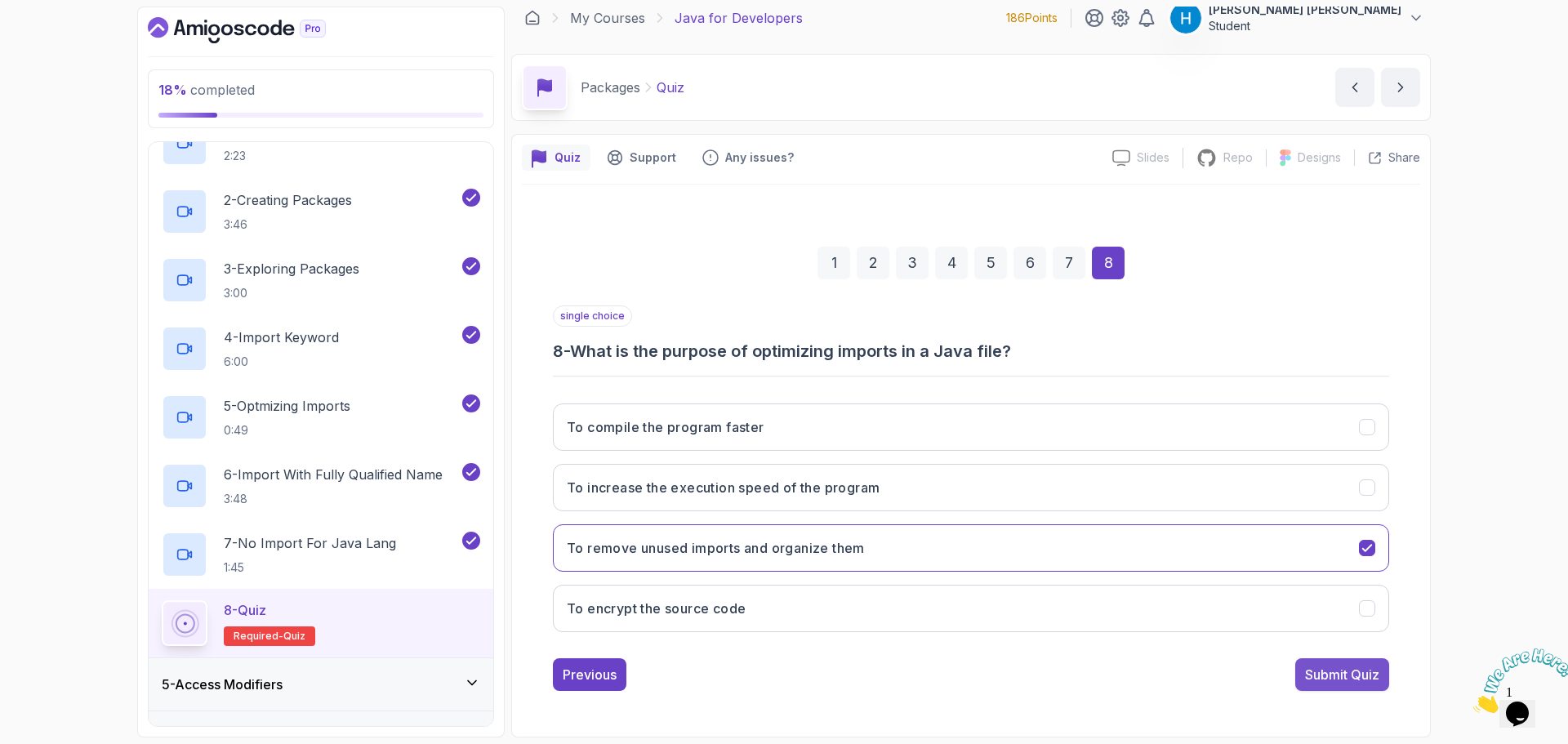
click at [1342, 670] on div "Submit Quiz" at bounding box center [1342, 674] width 74 height 19
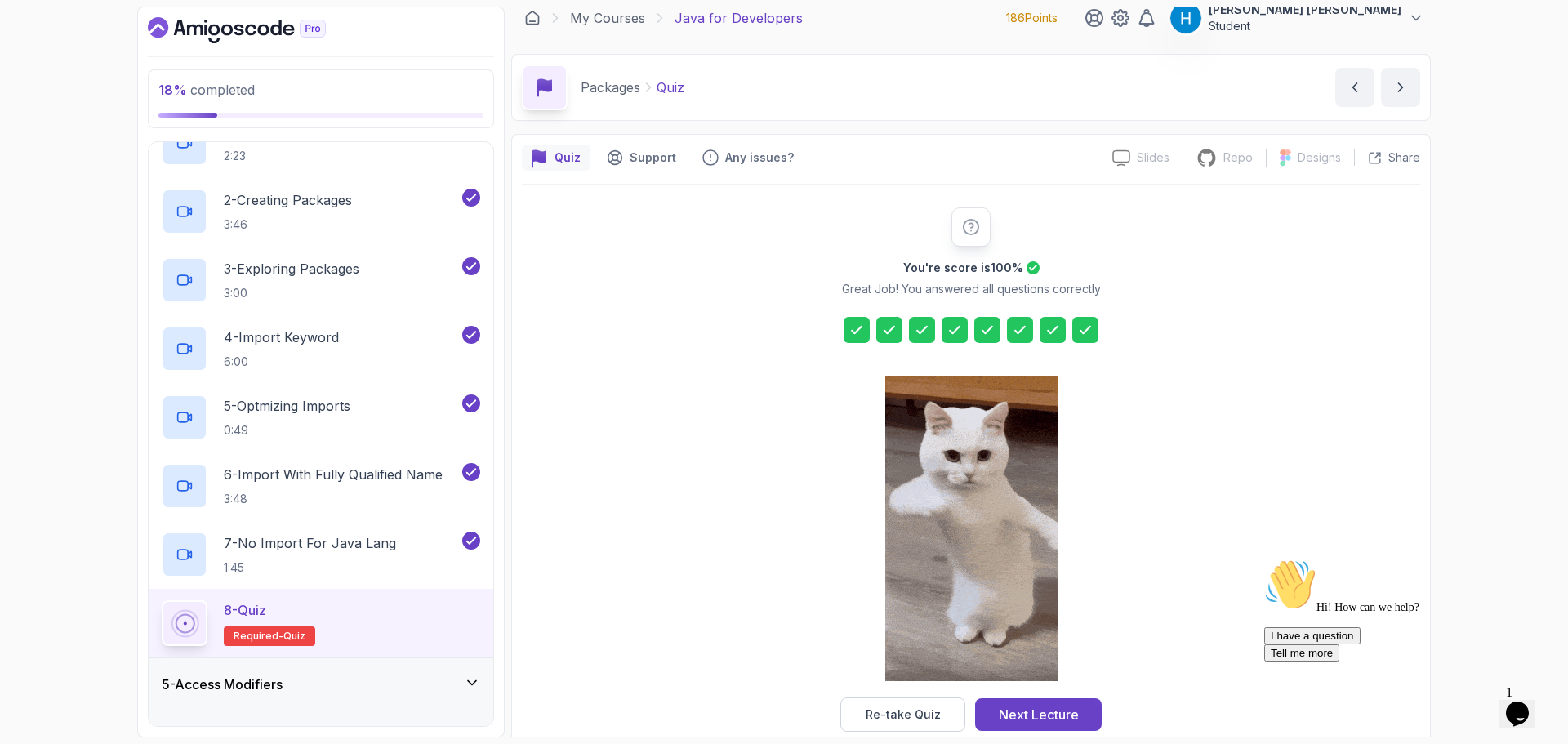
scroll to position [39, 0]
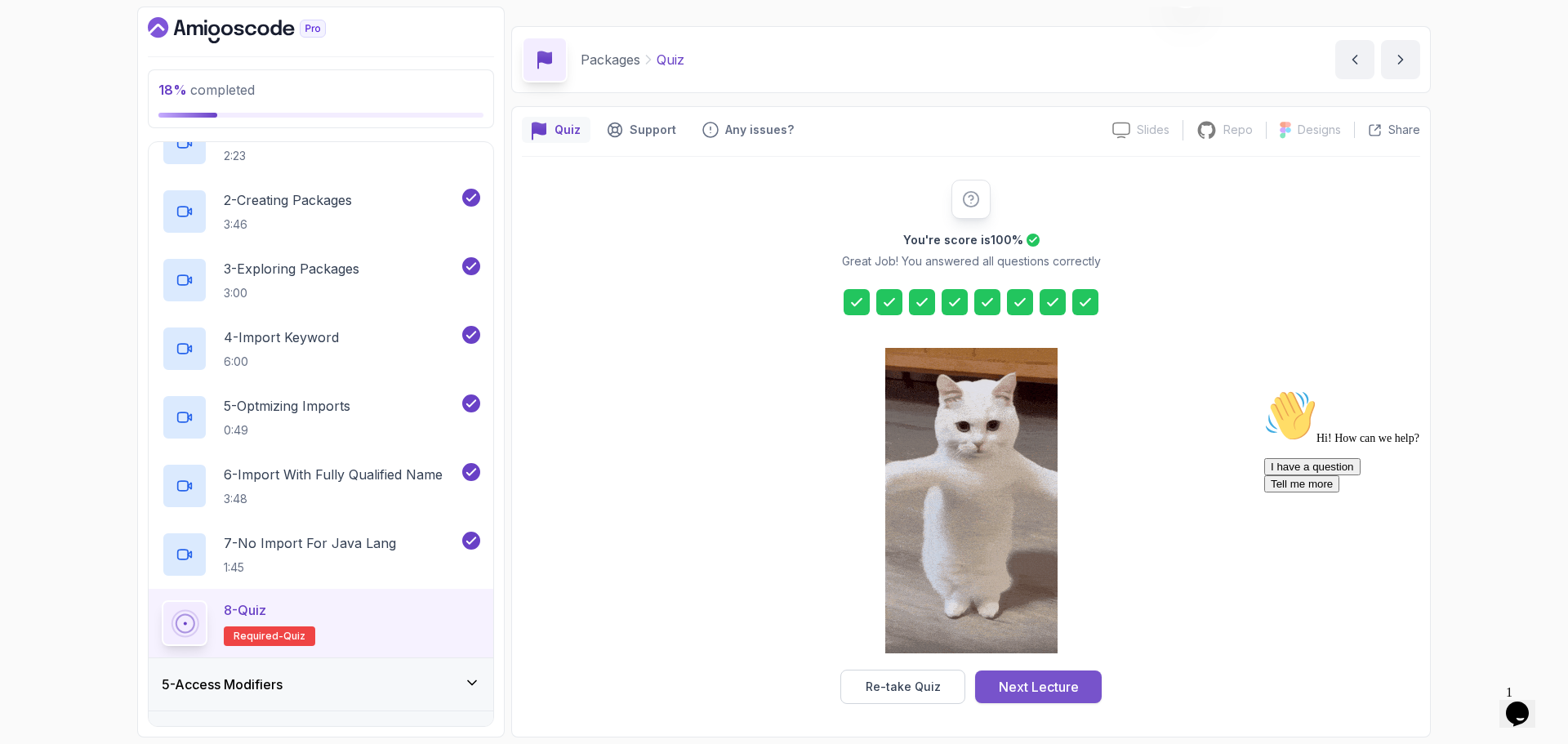
click at [1056, 697] on button "Next Lecture" at bounding box center [1038, 687] width 126 height 33
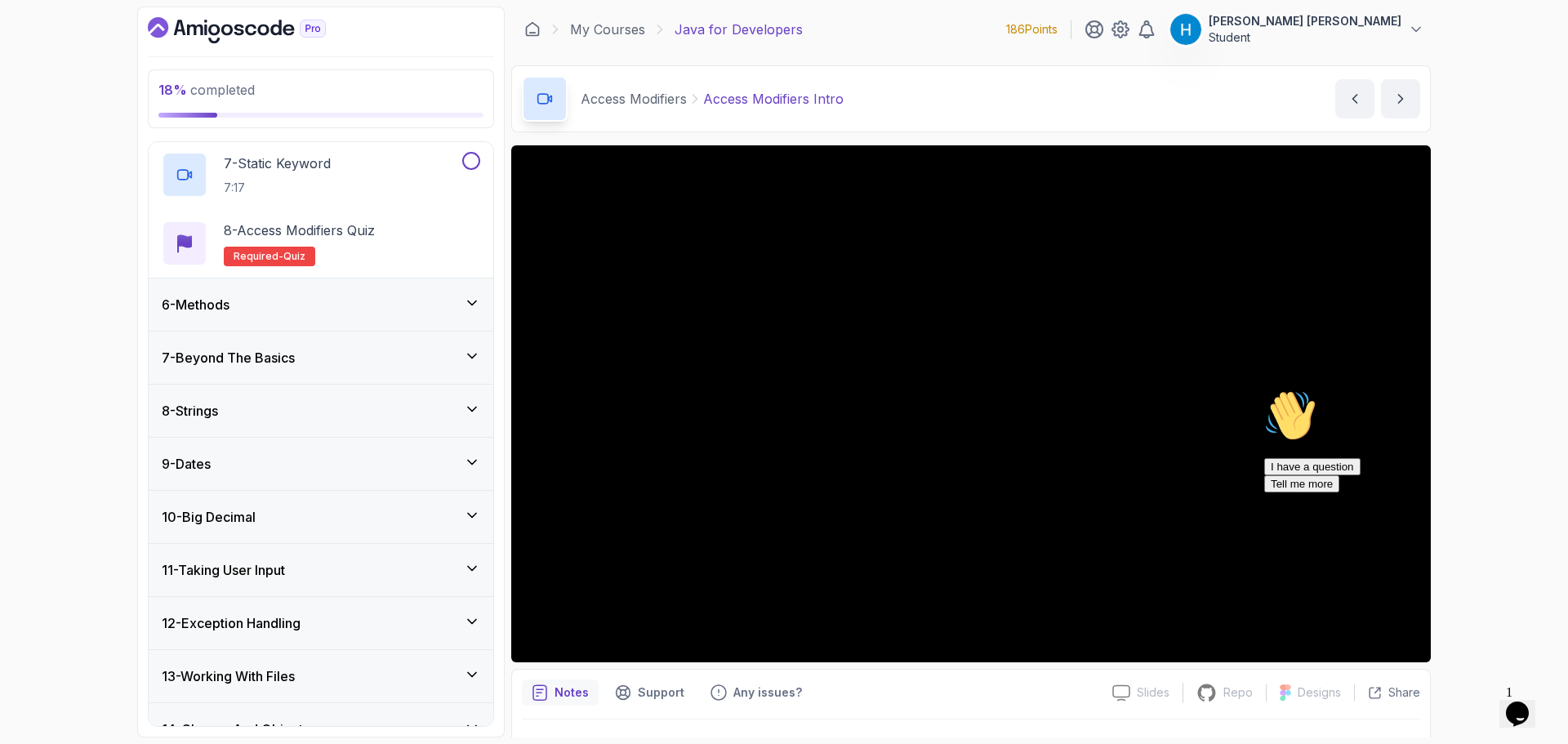
scroll to position [735, 0]
